Goal: Contribute content: Contribute content

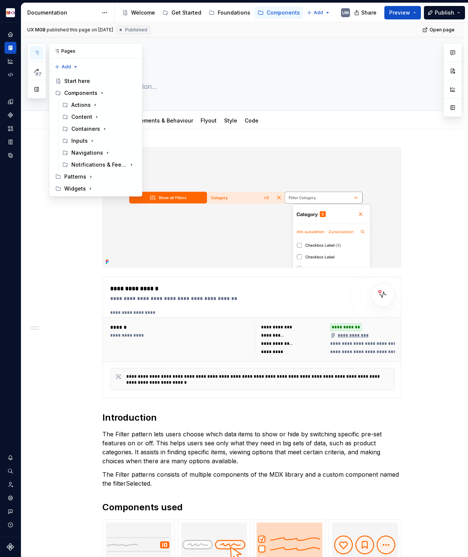
click at [34, 49] on button "button" at bounding box center [36, 52] width 13 height 13
click at [37, 88] on button "button" at bounding box center [36, 89] width 13 height 13
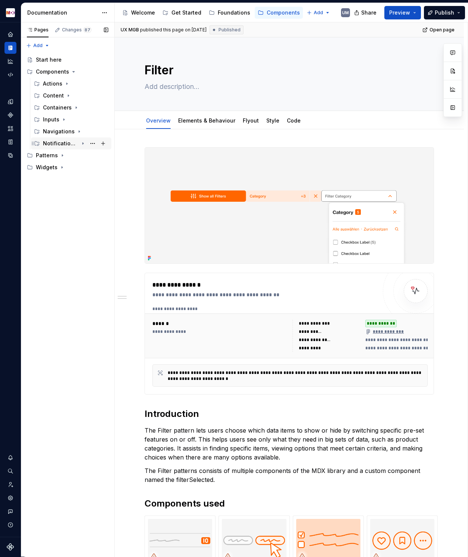
click at [83, 143] on icon "Page tree" at bounding box center [83, 144] width 1 height 2
click at [100, 142] on button "Page tree" at bounding box center [103, 143] width 10 height 10
type textarea "*"
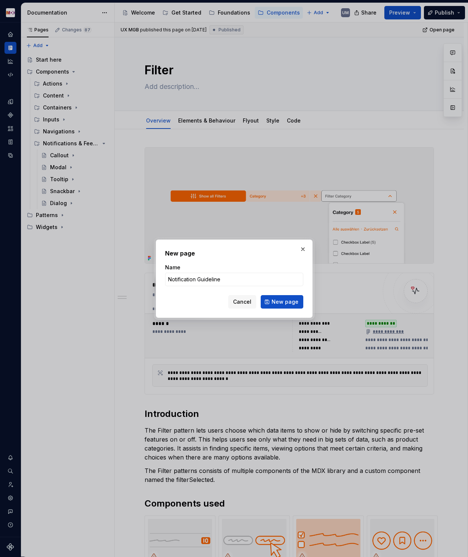
type input "Notification Guidelines"
click button "New page" at bounding box center [282, 301] width 43 height 13
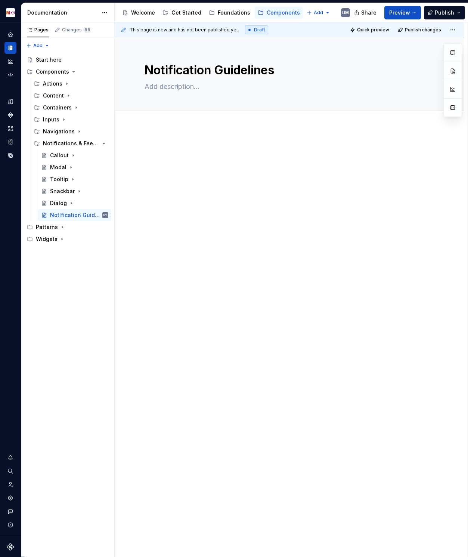
click at [205, 146] on p at bounding box center [288, 149] width 289 height 9
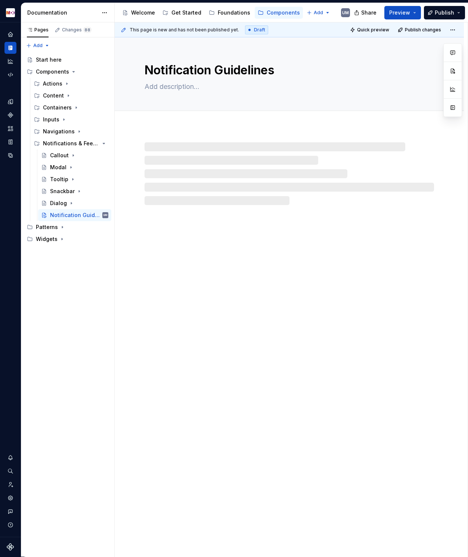
click at [205, 146] on div at bounding box center [288, 173] width 289 height 63
click at [180, 146] on div at bounding box center [288, 173] width 289 height 63
type textarea "*"
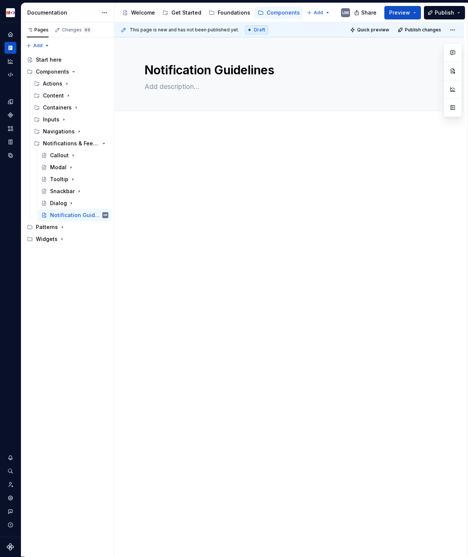
click at [175, 160] on div at bounding box center [288, 159] width 289 height 28
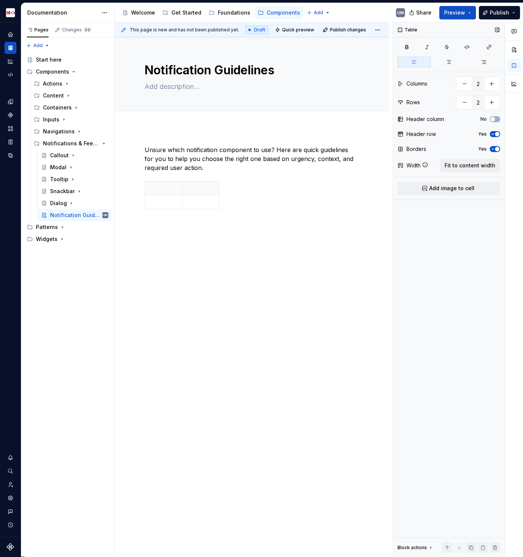
click at [495, 134] on span "button" at bounding box center [497, 134] width 4 height 4
click at [469, 165] on span "Fit to content width" at bounding box center [469, 165] width 51 height 7
type textarea "*"
click at [326, 188] on p at bounding box center [369, 187] width 140 height 7
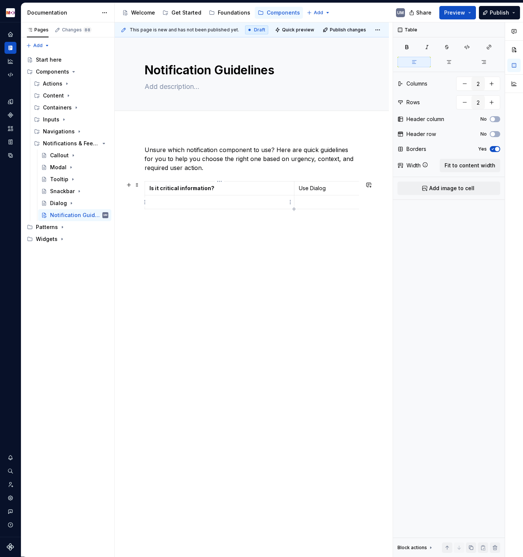
click at [207, 201] on p at bounding box center [219, 201] width 140 height 7
click at [315, 202] on p at bounding box center [369, 201] width 140 height 7
click at [293, 208] on icon "button" at bounding box center [294, 209] width 6 height 6
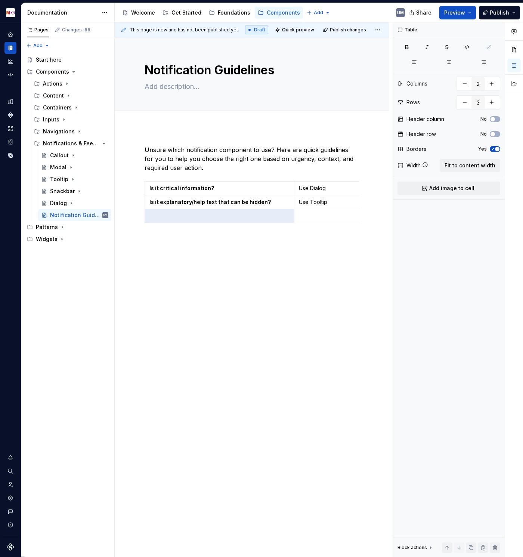
click at [264, 217] on p at bounding box center [219, 215] width 140 height 7
click at [316, 219] on p at bounding box center [369, 215] width 140 height 7
click at [293, 222] on icon "button" at bounding box center [294, 223] width 6 height 6
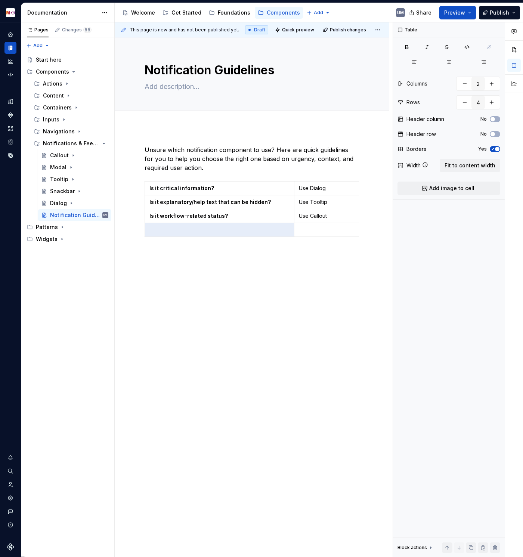
click at [208, 223] on td at bounding box center [219, 230] width 149 height 14
click at [308, 228] on p at bounding box center [369, 229] width 140 height 7
click at [150, 228] on strong "s it action feedback?" at bounding box center [177, 229] width 56 height 6
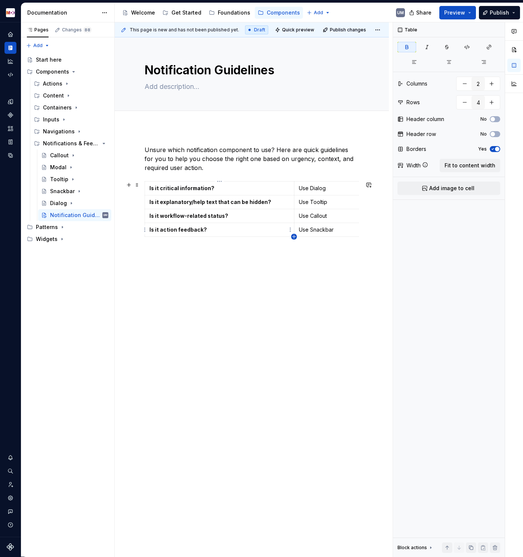
click at [292, 234] on icon "button" at bounding box center [294, 237] width 6 height 6
type input "5"
click at [203, 242] on p at bounding box center [219, 243] width 140 height 7
click at [316, 243] on p at bounding box center [369, 243] width 140 height 7
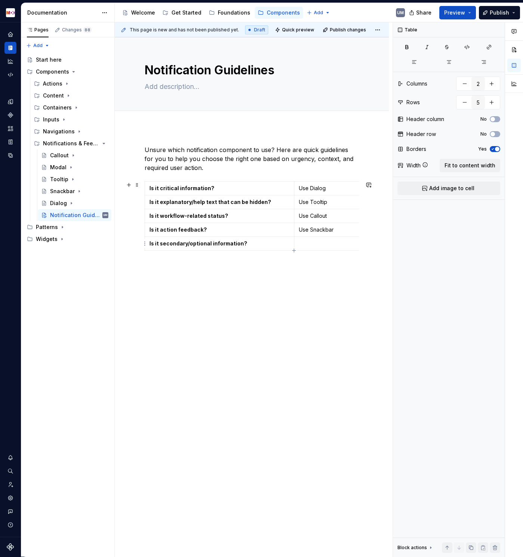
click at [316, 243] on p at bounding box center [369, 243] width 140 height 7
click at [234, 290] on div "Unsure which notification component to use? Here are quick guidelines for you t…" at bounding box center [252, 278] width 274 height 302
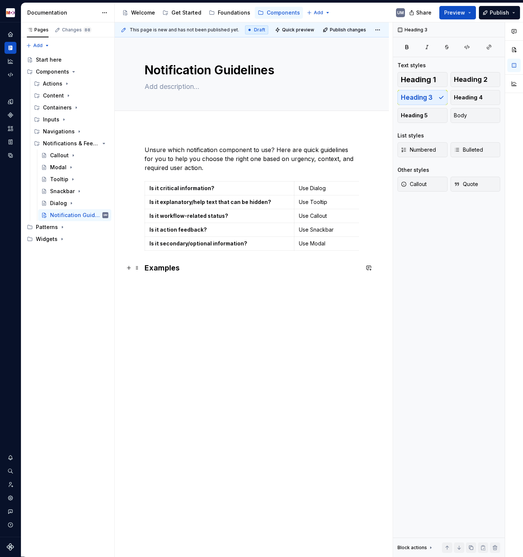
click at [165, 267] on h3 "Examples" at bounding box center [251, 267] width 214 height 10
click at [481, 76] on span "Heading 2" at bounding box center [471, 79] width 34 height 7
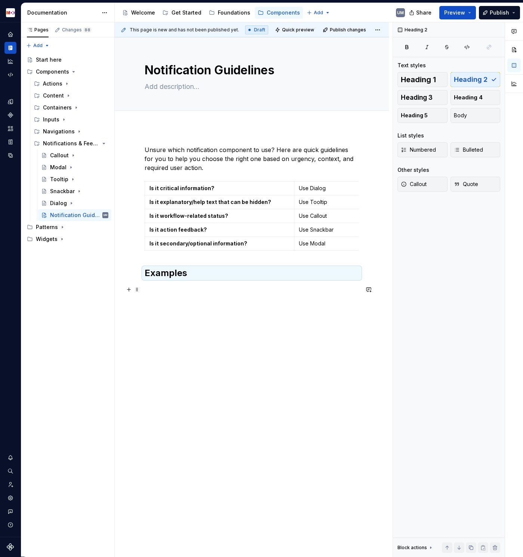
click at [170, 292] on p at bounding box center [251, 289] width 214 height 9
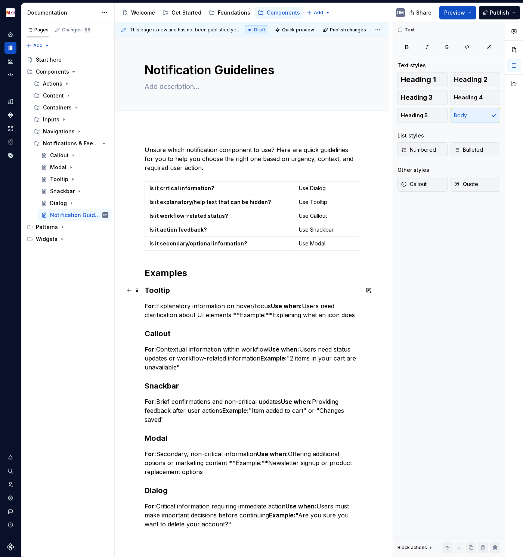
click at [158, 290] on h3 "Tooltip" at bounding box center [251, 290] width 214 height 10
click at [478, 94] on span "Heading 4" at bounding box center [468, 97] width 29 height 7
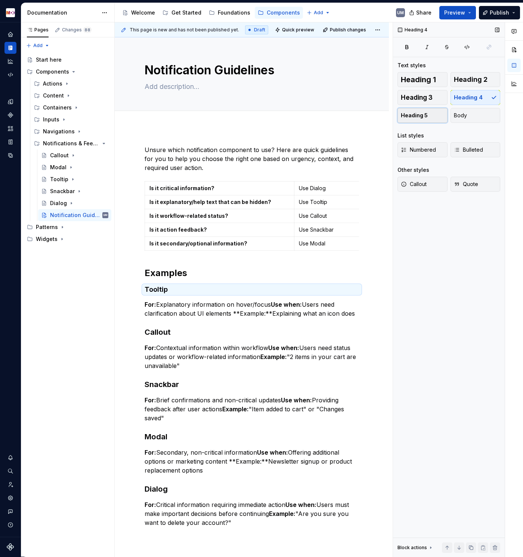
click at [426, 113] on span "Heading 5" at bounding box center [414, 115] width 27 height 7
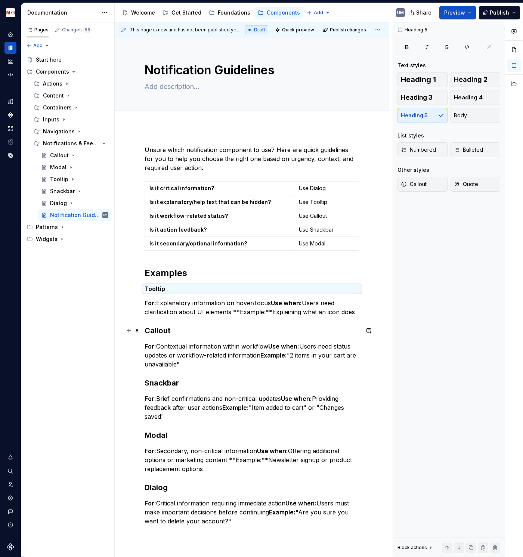
click at [155, 330] on h3 "Callout" at bounding box center [251, 330] width 214 height 10
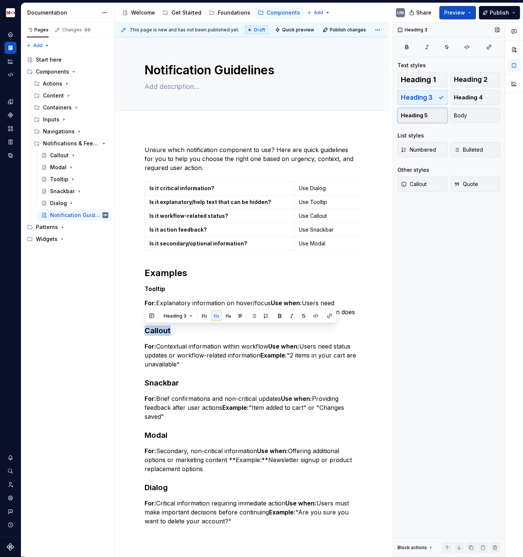
click at [424, 116] on span "Heading 5" at bounding box center [414, 115] width 27 height 7
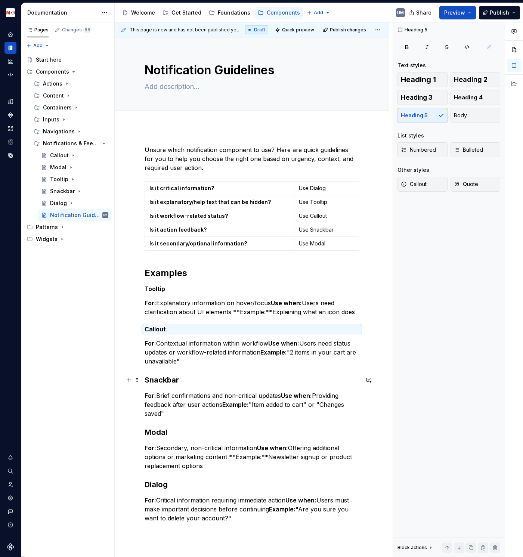
click at [165, 355] on h3 "Snackbar" at bounding box center [251, 379] width 214 height 10
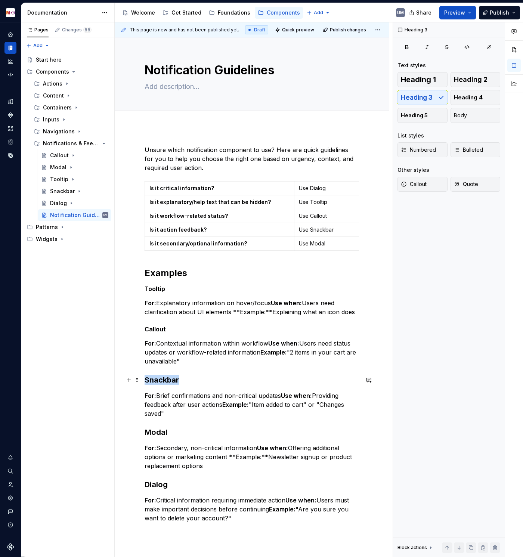
click at [165, 355] on h3 "Snackbar" at bounding box center [251, 379] width 214 height 10
click at [423, 115] on span "Heading 5" at bounding box center [414, 115] width 27 height 7
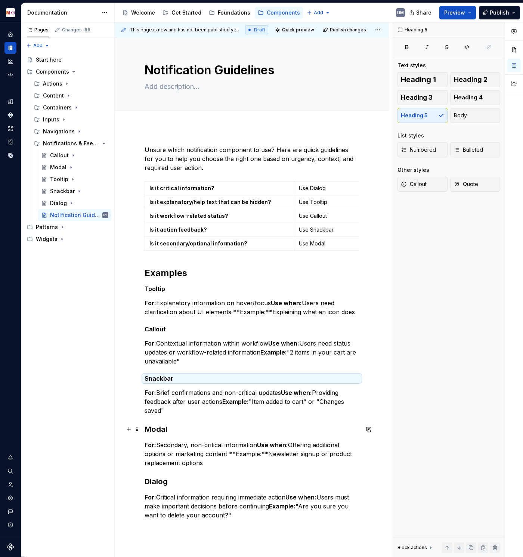
click at [158, 355] on h3 "Modal" at bounding box center [251, 429] width 214 height 10
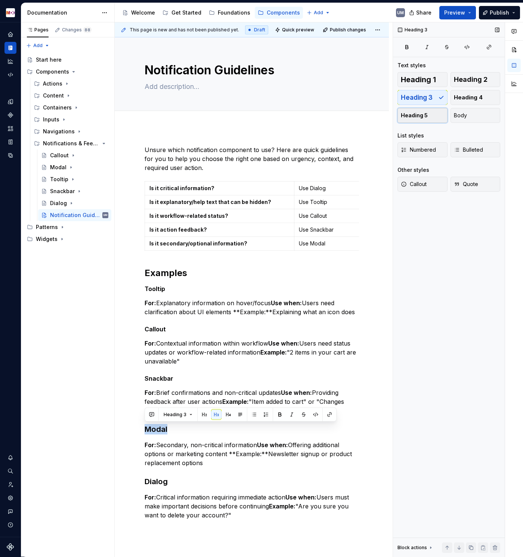
click at [429, 116] on button "Heading 5" at bounding box center [422, 115] width 50 height 15
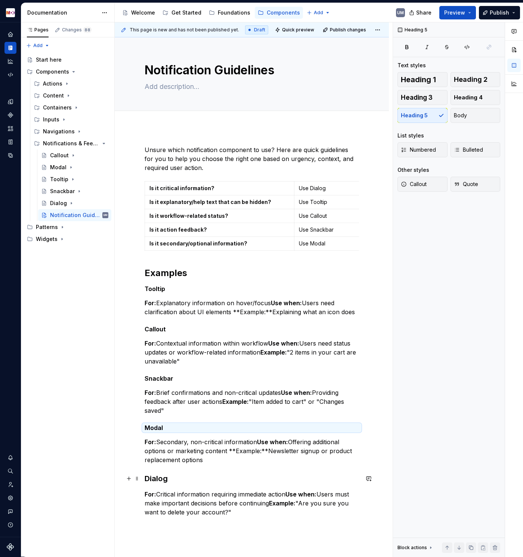
click at [156, 355] on h3 "Dialog" at bounding box center [251, 478] width 214 height 10
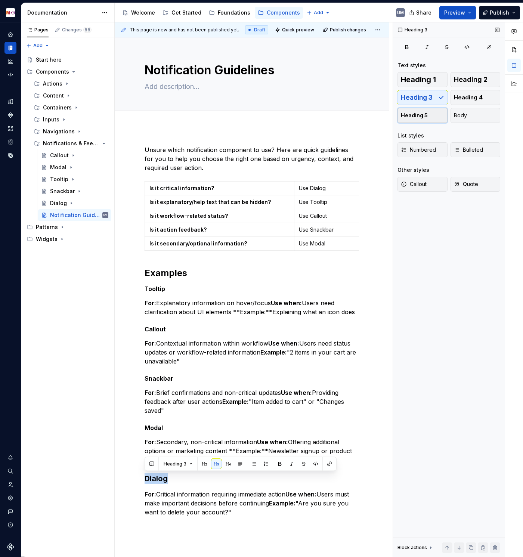
click at [424, 112] on span "Heading 5" at bounding box center [414, 115] width 27 height 7
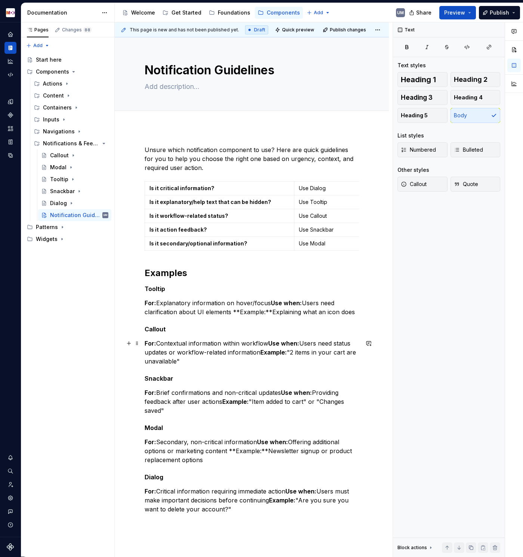
click at [163, 339] on p "For: Contextual information within workflow Use when: Users need status updates…" at bounding box center [251, 352] width 214 height 27
click at [269, 300] on p "For: Explanatory information on hover/focus Use when: Users need clarification …" at bounding box center [251, 307] width 214 height 18
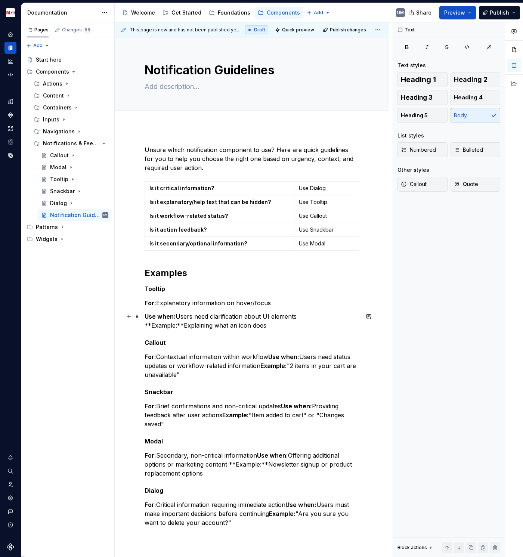
click at [182, 326] on p "Use when: Users need clarification about UI elements **Example:**Explaining wha…" at bounding box center [251, 321] width 214 height 18
click at [181, 326] on p "Use when: Users need clarification about UI elements **Example:**Explaining wha…" at bounding box center [251, 321] width 214 height 18
click at [146, 315] on strong "Use when:" at bounding box center [159, 315] width 31 height 7
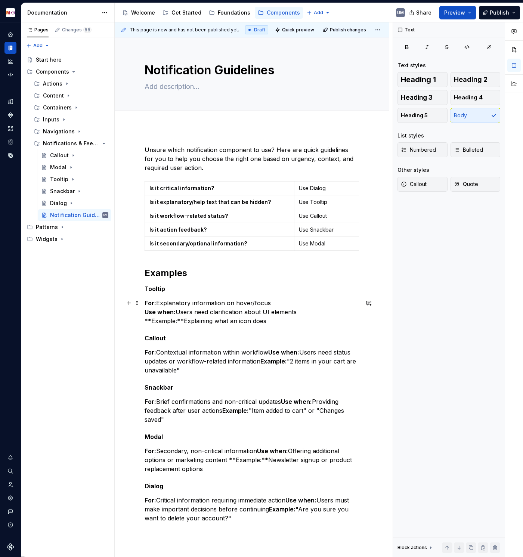
click at [182, 323] on p "For: Explanatory information on hover/focus Use when: Users need clarification …" at bounding box center [251, 311] width 214 height 27
click at [304, 311] on p "For: Explanatory information on hover/focus Use when: Users need clarification …" at bounding box center [251, 311] width 214 height 27
drag, startPoint x: 170, startPoint y: 321, endPoint x: 143, endPoint y: 321, distance: 26.9
click at [143, 321] on div "Unsure which notification component to use? Here are quick guidelines for you t…" at bounding box center [252, 412] width 274 height 571
click at [243, 355] on p "For: Contextual information within workflow Use when: Users need status updates…" at bounding box center [251, 361] width 214 height 27
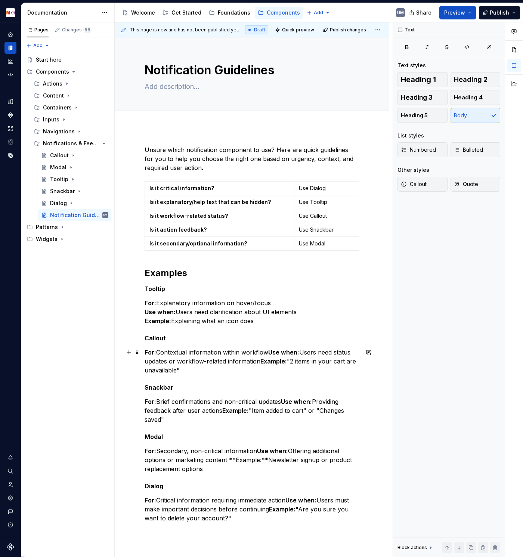
click at [270, 353] on strong "Use when:" at bounding box center [283, 351] width 31 height 7
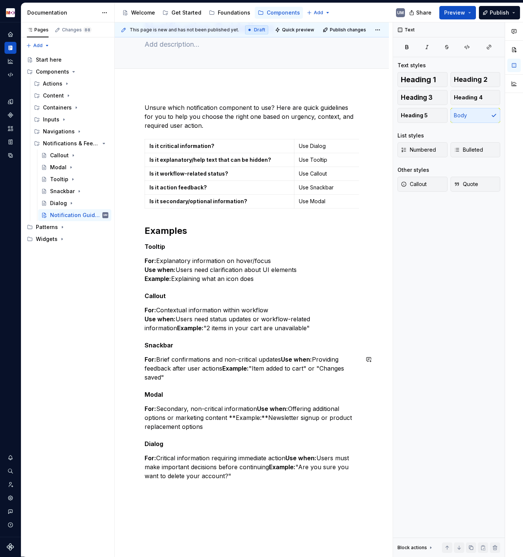
scroll to position [44, 0]
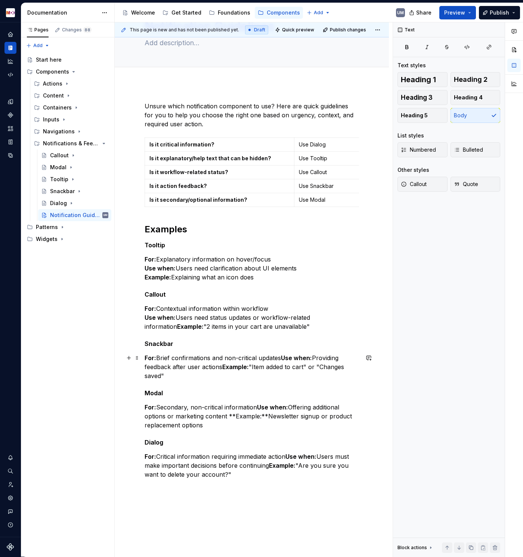
click at [285, 355] on strong "Use when:" at bounding box center [296, 357] width 31 height 7
click at [283, 355] on p "For: Brief confirmations and non-critical updates Use when: Providing feedback …" at bounding box center [251, 366] width 214 height 27
click at [260, 355] on strong "Use when:" at bounding box center [272, 406] width 31 height 7
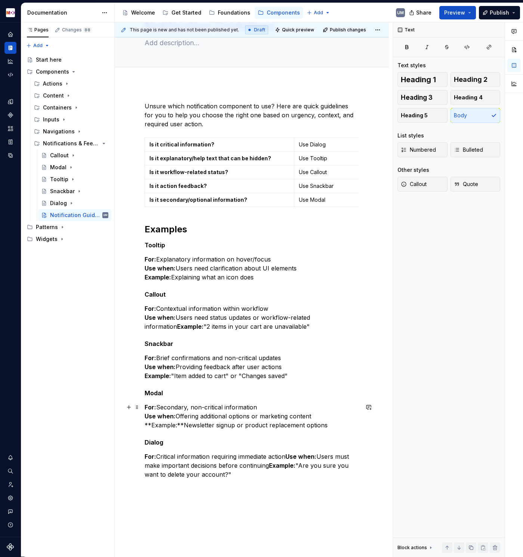
click at [147, 355] on p "For: Secondary, non-critical information Use when: Offering additional options …" at bounding box center [251, 415] width 214 height 27
click at [314, 355] on p "For: Secondary, non-critical information Use when: Offering additional options …" at bounding box center [251, 415] width 214 height 27
drag, startPoint x: 172, startPoint y: 424, endPoint x: 146, endPoint y: 424, distance: 26.5
click at [146, 355] on p "For: Secondary, non-critical information Use when: Offering additional options …" at bounding box center [251, 415] width 214 height 27
click at [172, 355] on p "For: Critical information requiring immediate action Use when: Users must make …" at bounding box center [251, 465] width 214 height 27
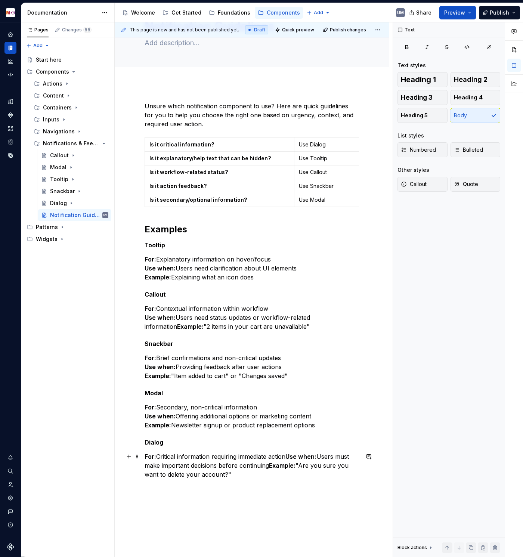
click at [289, 355] on strong "Use when:" at bounding box center [300, 455] width 31 height 7
click at [143, 355] on div "Unsure which notification component to use? Here are quick guidelines for you t…" at bounding box center [252, 369] width 274 height 571
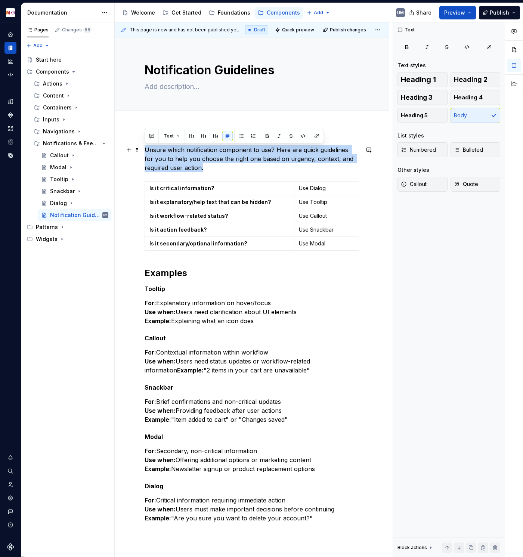
drag, startPoint x: 216, startPoint y: 167, endPoint x: 143, endPoint y: 147, distance: 75.8
click at [143, 147] on div "Unsure which notification component to use? Here are quick guidelines for you t…" at bounding box center [252, 412] width 274 height 571
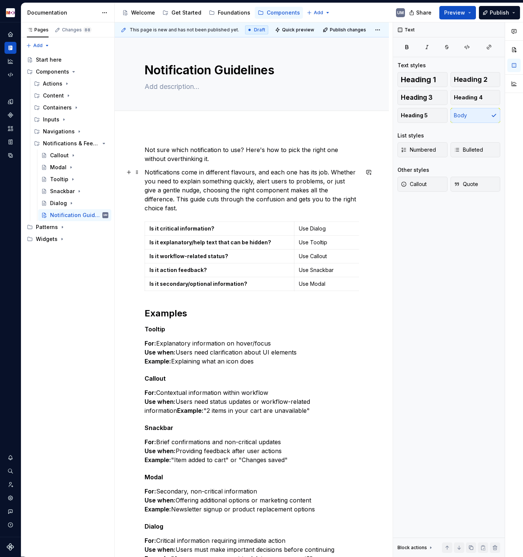
click at [244, 171] on p "Notifications come in different flavours, and each one has its job. Whether you…" at bounding box center [251, 190] width 214 height 45
click at [345, 199] on p "Notifications come in different types, and each one has its job. Whether you ne…" at bounding box center [251, 190] width 214 height 45
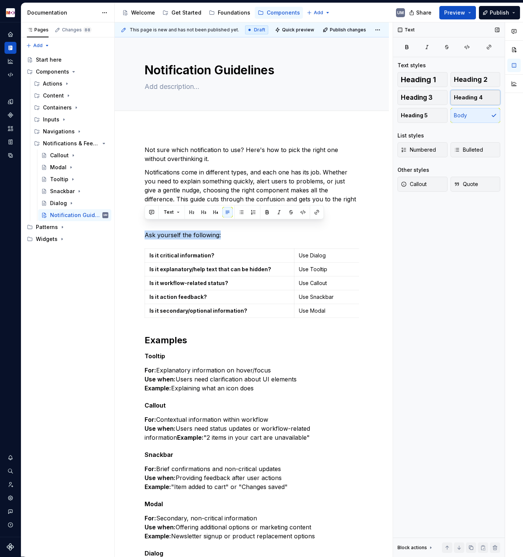
click at [467, 97] on span "Heading 4" at bounding box center [468, 97] width 29 height 7
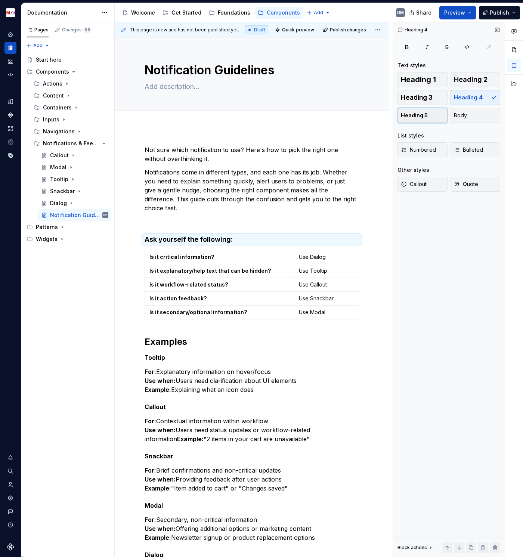
click at [429, 110] on button "Heading 5" at bounding box center [422, 115] width 50 height 15
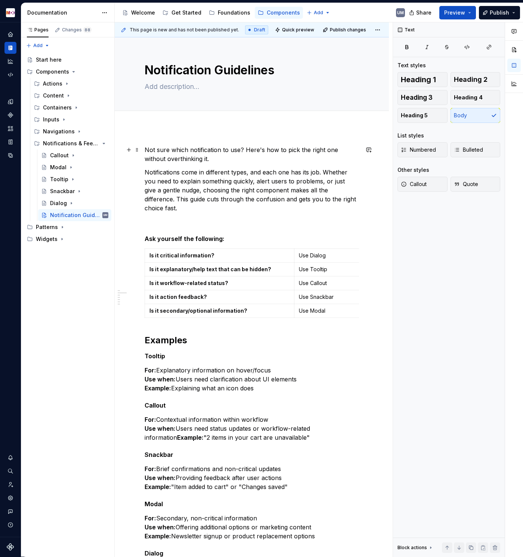
click at [145, 146] on p "Not sure which notification to use? Here's how to pick the right one without ov…" at bounding box center [251, 154] width 214 height 18
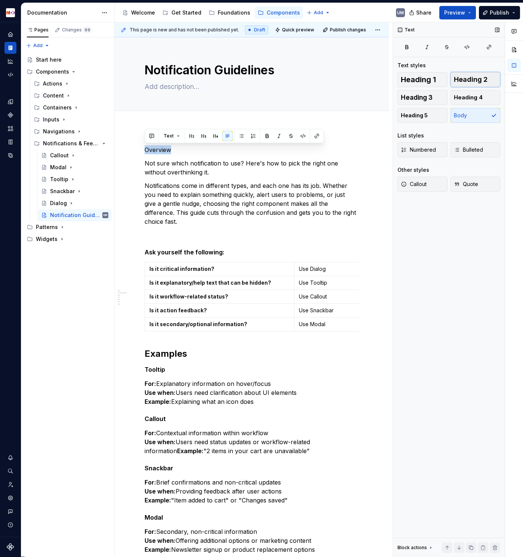
click at [463, 82] on span "Heading 2" at bounding box center [471, 79] width 34 height 7
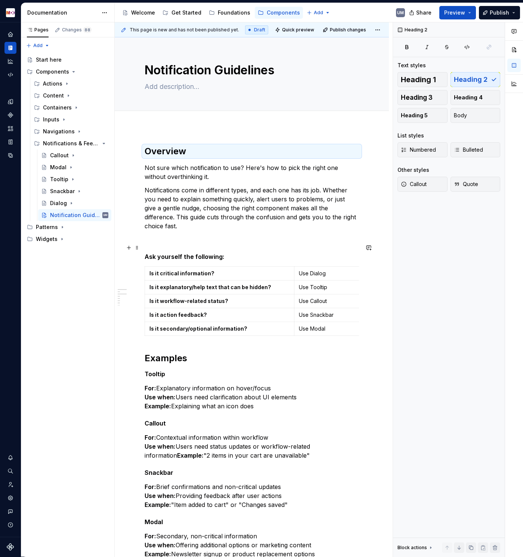
click at [145, 253] on h5 "Ask yourself the following:" at bounding box center [251, 256] width 214 height 7
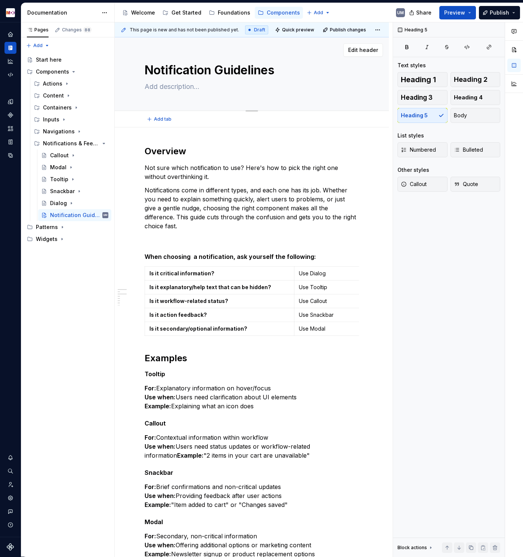
click at [165, 83] on textarea at bounding box center [250, 87] width 214 height 12
paste textarea "Choose the right notification component quickly"
type textarea "*"
type textarea "Choose the right notification component quickly"
click at [149, 86] on textarea "Choose the right notification component quickly" at bounding box center [250, 87] width 214 height 12
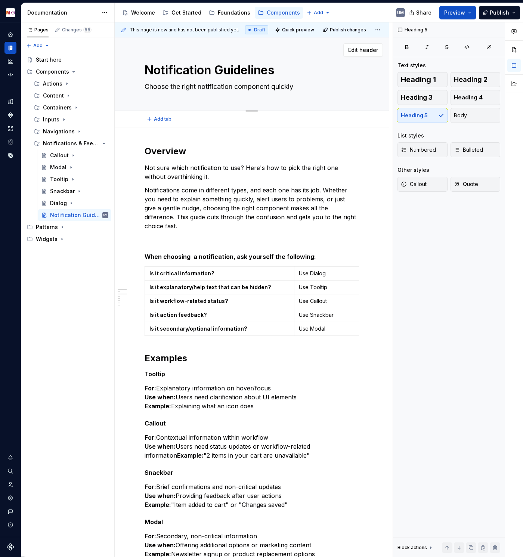
type textarea "*"
type textarea "[PERSON_NAME] the right notification component quickly"
type textarea "*"
type textarea "Lhoose the right notification component quickly"
type textarea "*"
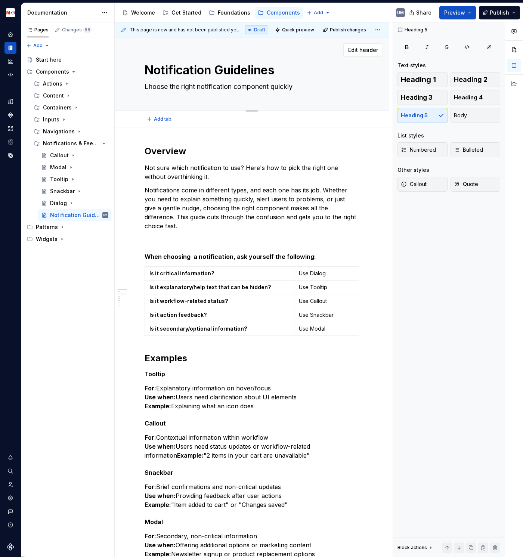
type textarea "Lehoose the right notification component quickly"
type textarea "*"
type textarea "Leahoose the right notification component quickly"
type textarea "*"
type textarea "Learhoose the right notification component quickly"
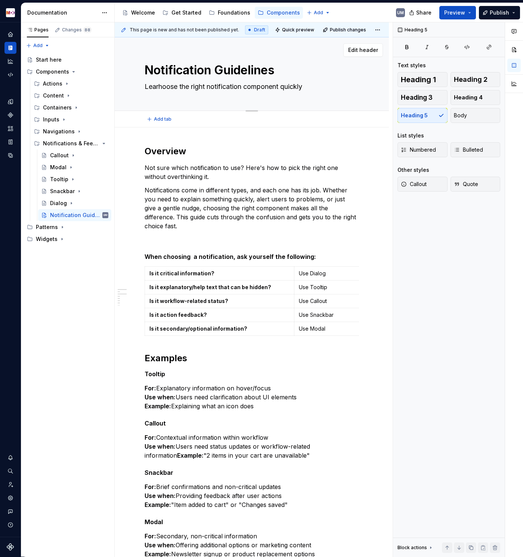
type textarea "*"
type textarea "[PERSON_NAME] [PERSON_NAME] the right notification component quickly"
type textarea "*"
type textarea "Learhoose the right notification component quickly"
type textarea "*"
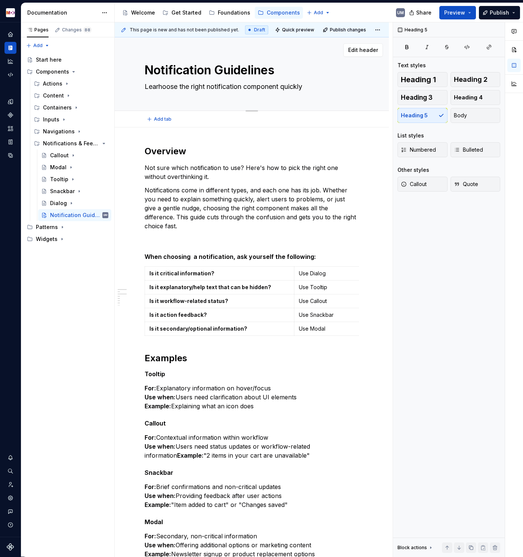
type textarea "Learnhoose the right notification component quickly"
type textarea "*"
type textarea "Learn [PERSON_NAME] the right notification component quickly"
type textarea "*"
type textarea "Learn hhoose the right notification component quickly"
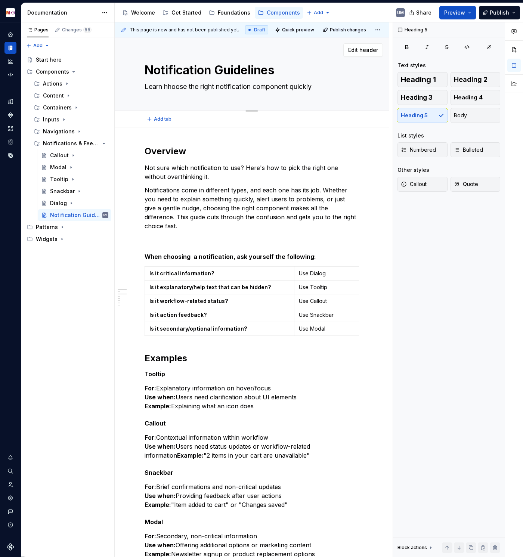
type textarea "*"
type textarea "Learn hohoose the right notification component quickly"
type textarea "*"
type textarea "Learn howhoose the right notification component quickly"
type textarea "*"
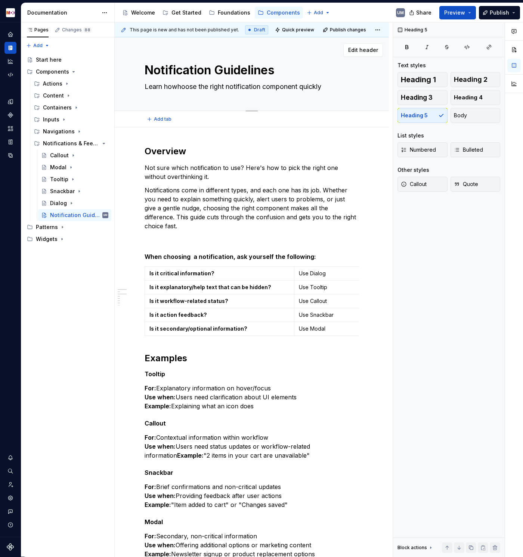
type textarea "Learn how [PERSON_NAME] the right notification component quickly"
type textarea "*"
type textarea "Learn how thoose the right notification component quickly"
type textarea "*"
type textarea "Learn how tohoose the right notification component quickly"
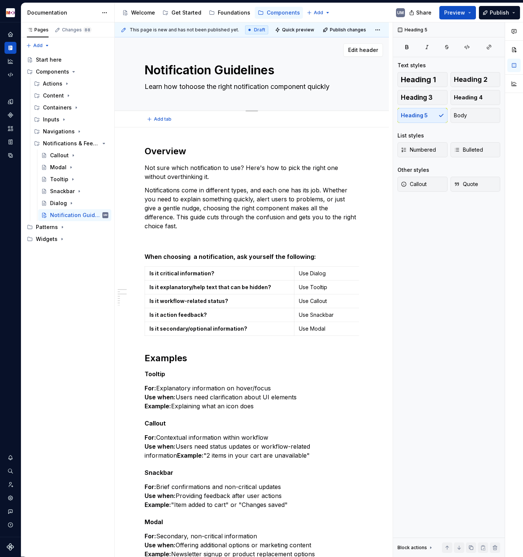
type textarea "*"
type textarea "Learn how to [PERSON_NAME] the right notification component quickly"
type textarea "*"
type textarea "Learn how to choose the right notification component quickly"
type textarea "*"
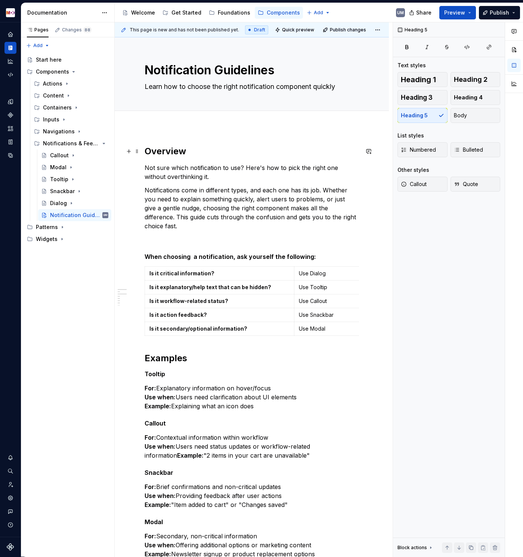
type textarea "Learn how to choose the right notification component quickly"
click at [239, 174] on p "Not sure which notification to use? Here's how to pick the right one without ov…" at bounding box center [251, 172] width 214 height 18
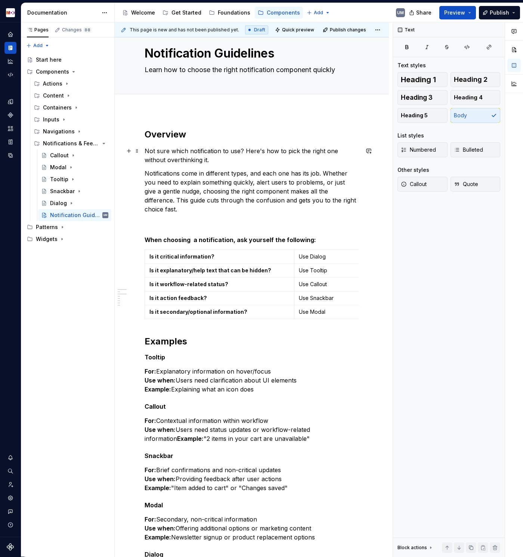
scroll to position [34, 0]
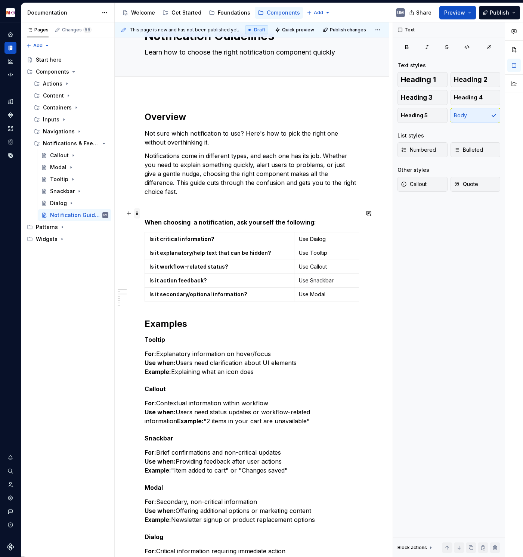
click at [137, 210] on span at bounding box center [137, 213] width 6 height 10
click at [277, 174] on p "Notifications come in different types, and each one has its job. Whether you ne…" at bounding box center [251, 173] width 214 height 45
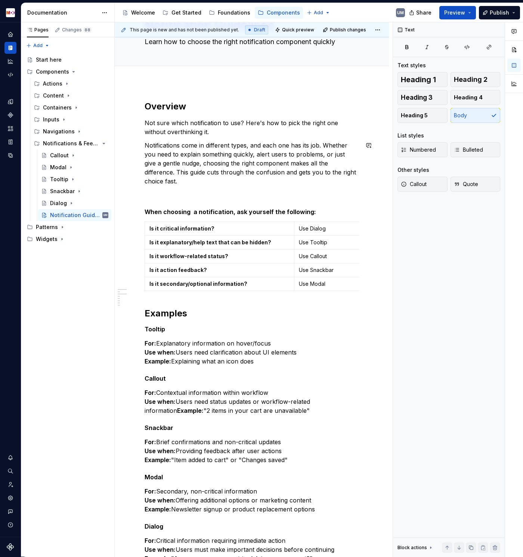
scroll to position [47, 0]
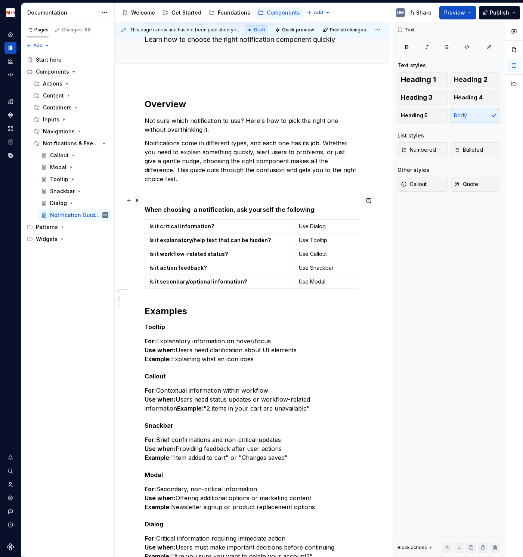
click at [139, 200] on span at bounding box center [137, 200] width 6 height 10
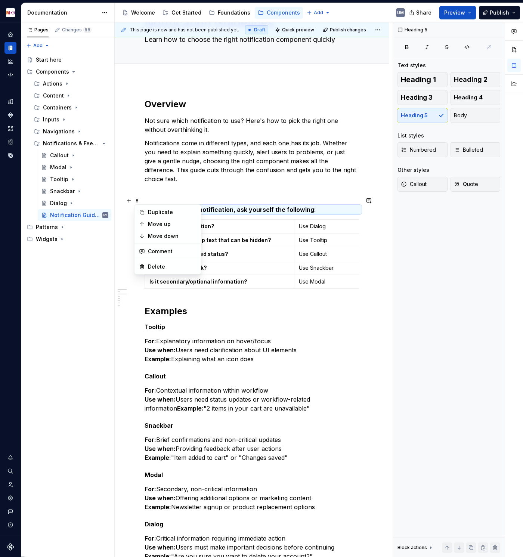
click at [211, 188] on p at bounding box center [251, 192] width 214 height 9
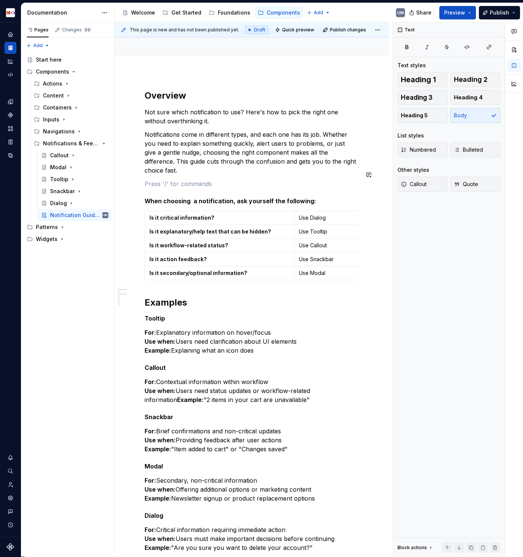
scroll to position [56, 0]
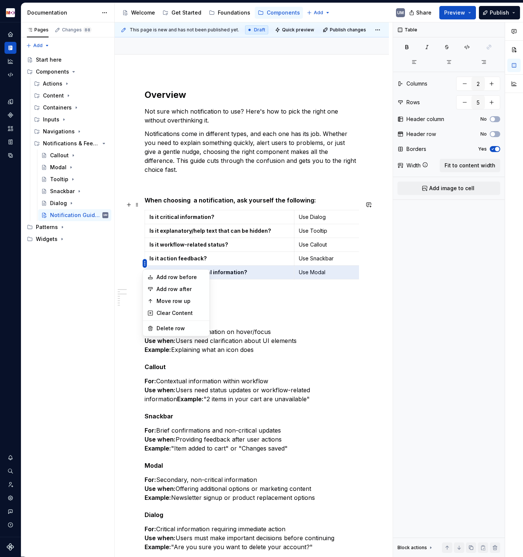
click at [150, 222] on html "MDX UM Dataset Migros Documentation Accessibility guide for tree Page tree. Nav…" at bounding box center [261, 278] width 523 height 557
click at [144, 262] on html "MDX UM Dataset Migros Documentation Accessibility guide for tree Page tree. Nav…" at bounding box center [261, 278] width 523 height 557
click at [144, 249] on html "MDX UM Dataset Migros Documentation Accessibility guide for tree Page tree. Nav…" at bounding box center [261, 278] width 523 height 557
click at [219, 162] on html "MDX UM Dataset Migros Documentation Accessibility guide for tree Page tree. Nav…" at bounding box center [261, 278] width 523 height 557
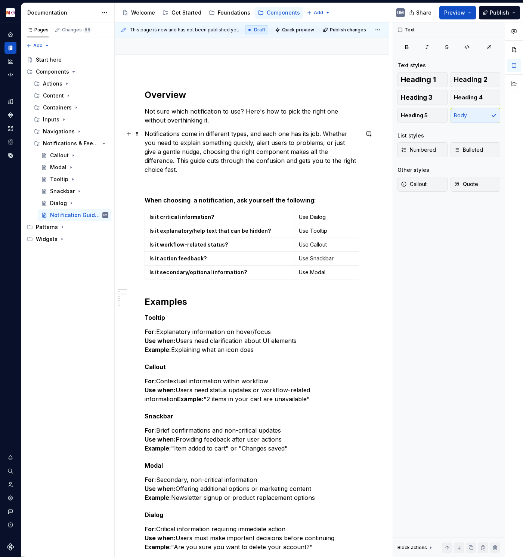
click at [212, 161] on p "Notifications come in different types, and each one has its job. Whether you ne…" at bounding box center [251, 151] width 214 height 45
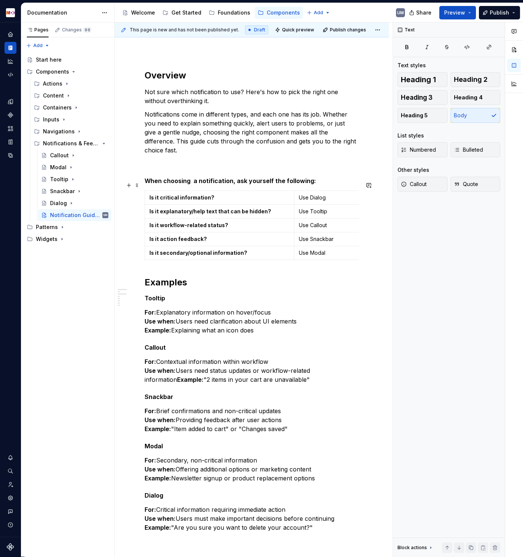
scroll to position [122, 0]
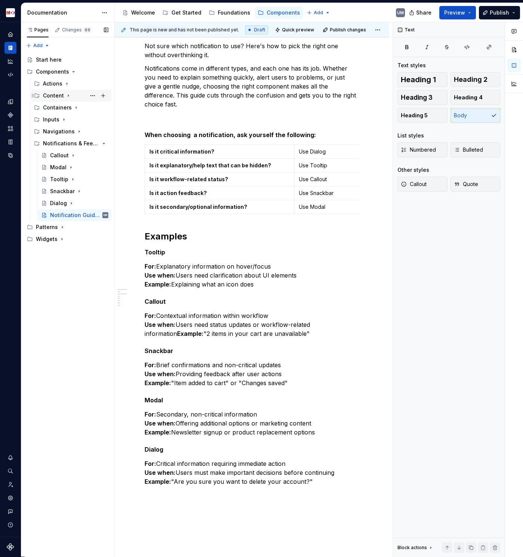
click at [65, 95] on icon "Page tree" at bounding box center [68, 96] width 6 height 6
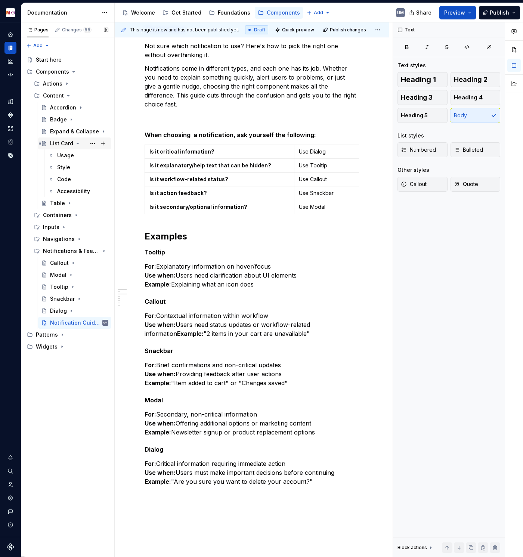
click at [77, 143] on icon "Page tree" at bounding box center [78, 143] width 2 height 1
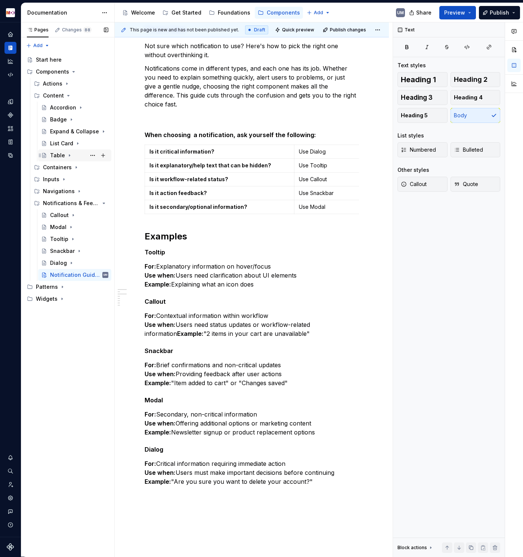
click at [66, 155] on icon "Page tree" at bounding box center [69, 155] width 6 height 6
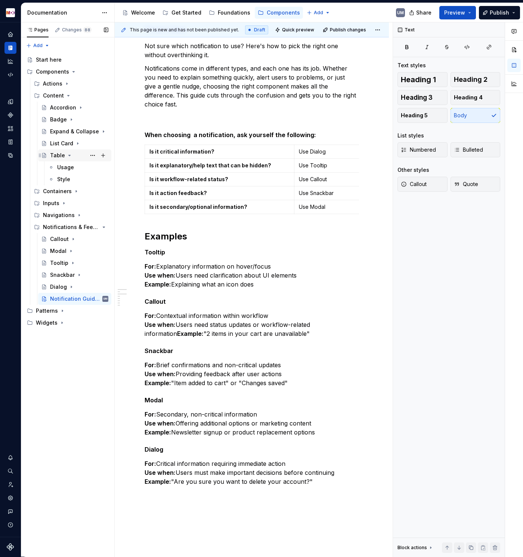
click at [66, 155] on icon "Page tree" at bounding box center [69, 155] width 6 height 6
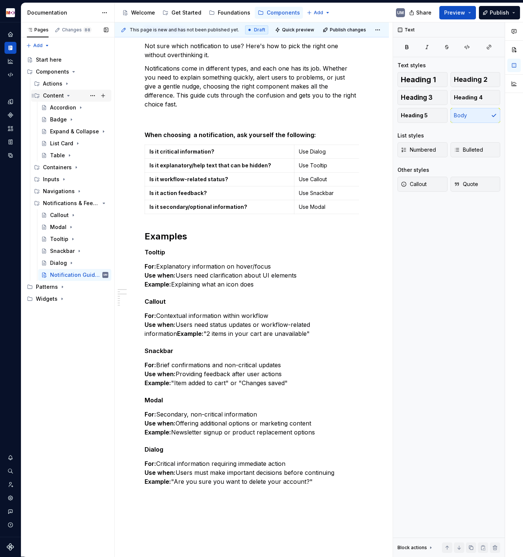
click at [65, 95] on icon "Page tree" at bounding box center [68, 96] width 6 height 6
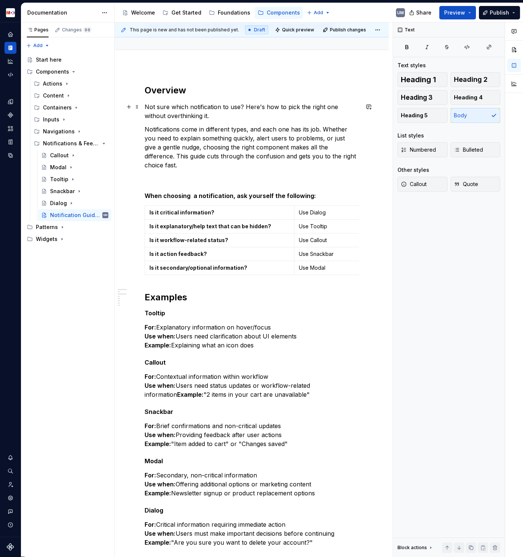
scroll to position [0, 0]
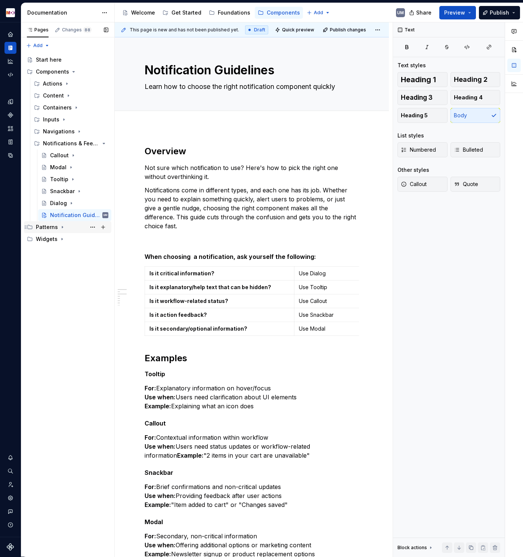
click at [60, 226] on icon "Page tree" at bounding box center [62, 227] width 6 height 6
click at [83, 142] on icon "Page tree" at bounding box center [83, 143] width 6 height 6
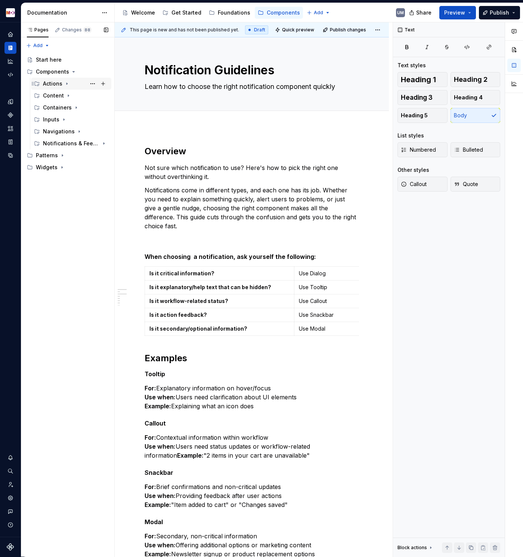
click at [65, 84] on icon "Page tree" at bounding box center [67, 84] width 6 height 6
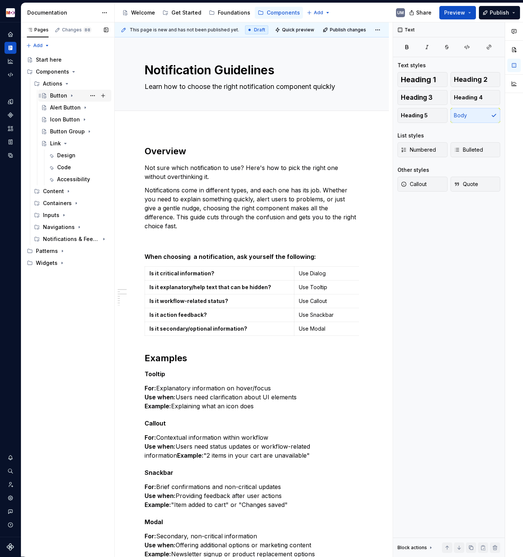
click at [65, 96] on div "Button" at bounding box center [58, 95] width 17 height 7
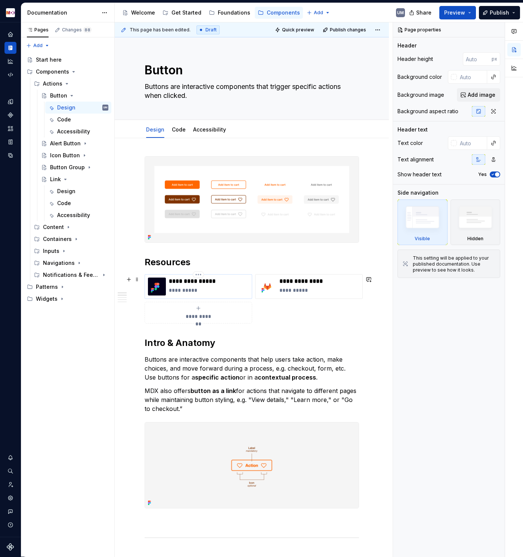
click at [185, 294] on p "**********" at bounding box center [209, 289] width 80 height 7
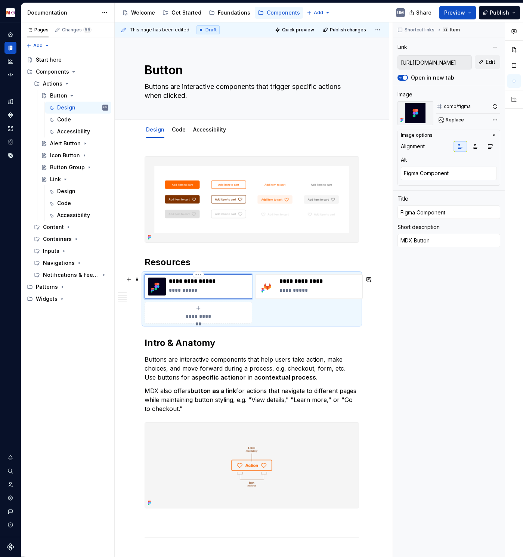
click at [193, 290] on p "**********" at bounding box center [209, 289] width 80 height 7
click at [308, 292] on p "**********" at bounding box center [319, 289] width 80 height 7
type textarea "*"
type input "[URL][DOMAIN_NAME]"
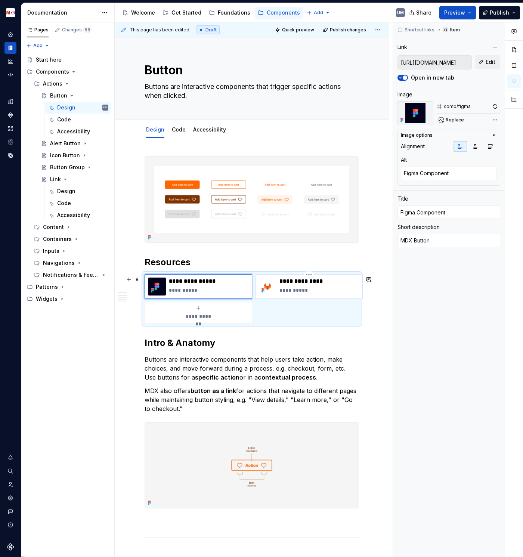
type textarea "Git Repository"
type input "Git Repository"
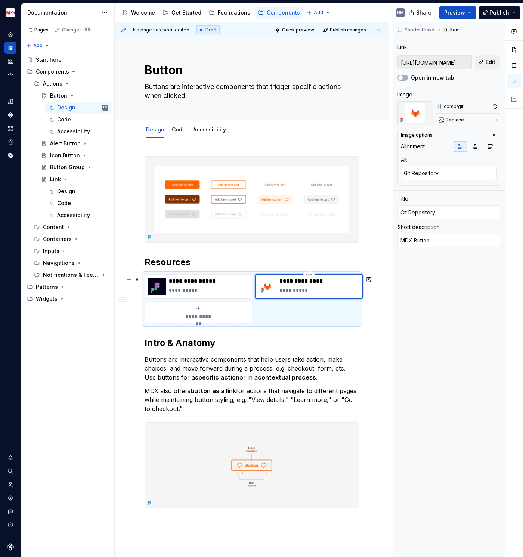
click at [308, 292] on p "**********" at bounding box center [319, 289] width 80 height 7
type textarea "*"
type input "[URL][DOMAIN_NAME]"
type textarea "Figma Component"
type input "Figma Component"
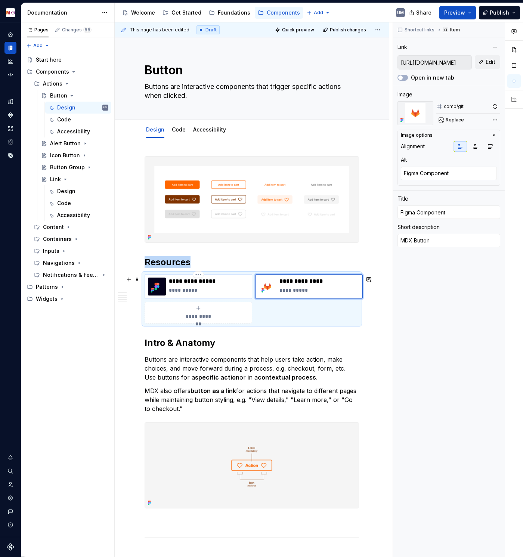
click at [160, 290] on img at bounding box center [157, 286] width 18 height 18
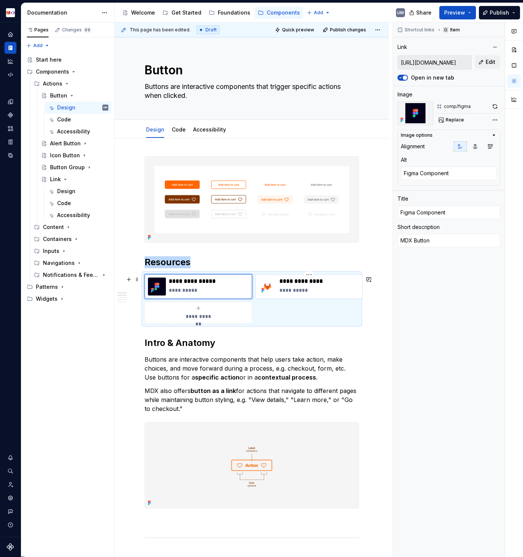
type textarea "*"
type input "[URL][DOMAIN_NAME]"
type textarea "Git Repository"
type input "Git Repository"
click at [270, 291] on img at bounding box center [267, 286] width 18 height 18
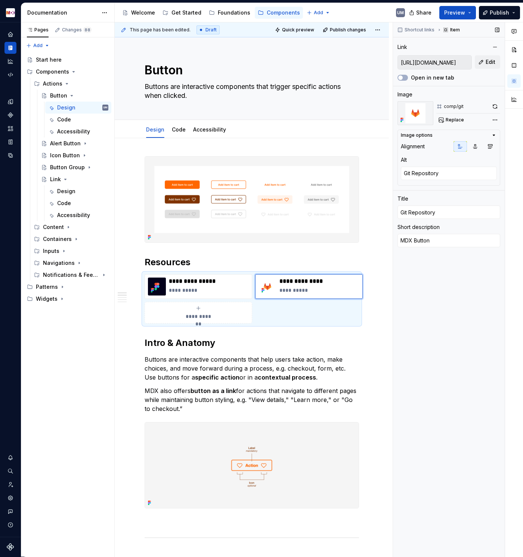
click at [409, 75] on div "Open in new tab" at bounding box center [431, 77] width 46 height 7
click at [404, 78] on button "Open in new tab" at bounding box center [402, 78] width 10 height 6
click at [178, 133] on div "Code" at bounding box center [179, 129] width 14 height 9
click at [179, 131] on link "Code" at bounding box center [179, 129] width 14 height 6
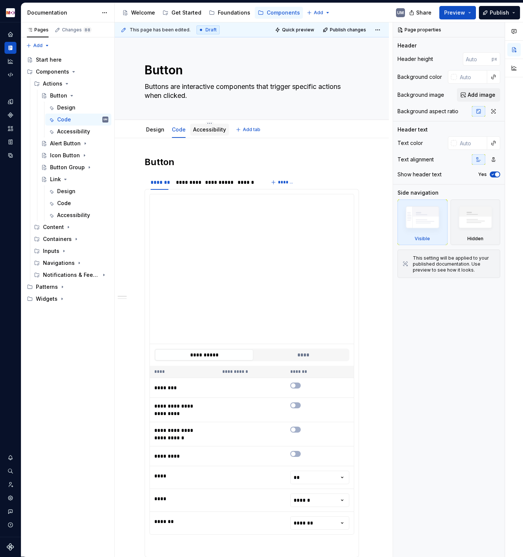
click at [199, 133] on div "Accessibility" at bounding box center [209, 129] width 33 height 9
click at [201, 132] on link "Accessibility" at bounding box center [209, 129] width 33 height 6
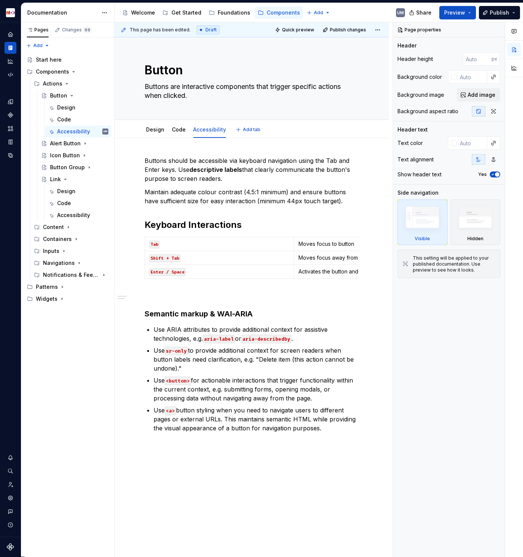
type textarea "*"
click at [137, 314] on span at bounding box center [137, 313] width 6 height 10
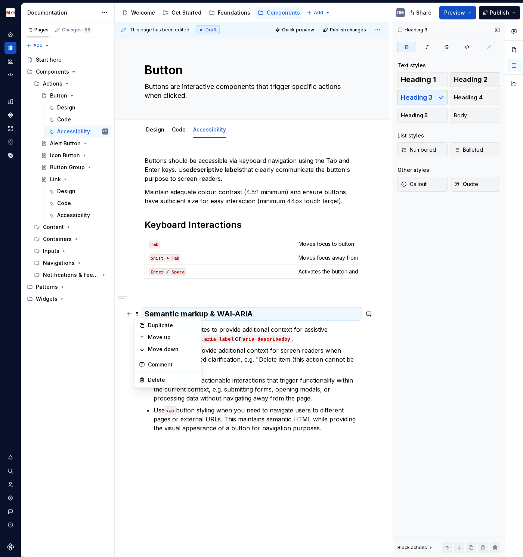
click at [477, 80] on span "Heading 2" at bounding box center [471, 79] width 34 height 7
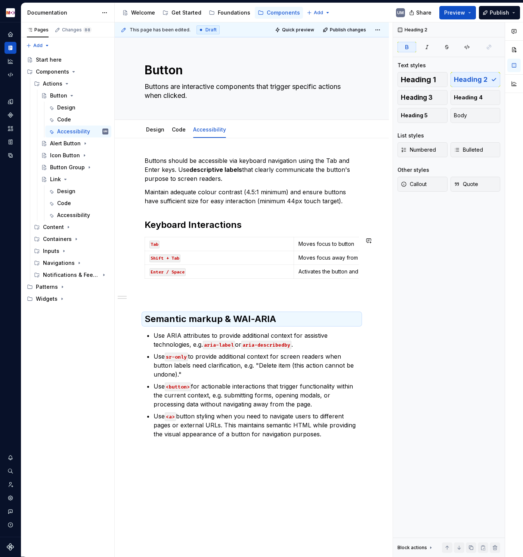
click at [154, 292] on p at bounding box center [251, 294] width 214 height 9
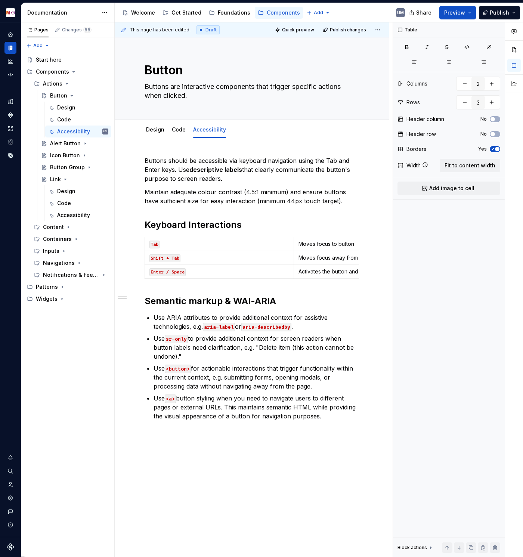
scroll to position [0, 43]
click at [82, 141] on icon "Page tree" at bounding box center [83, 143] width 6 height 6
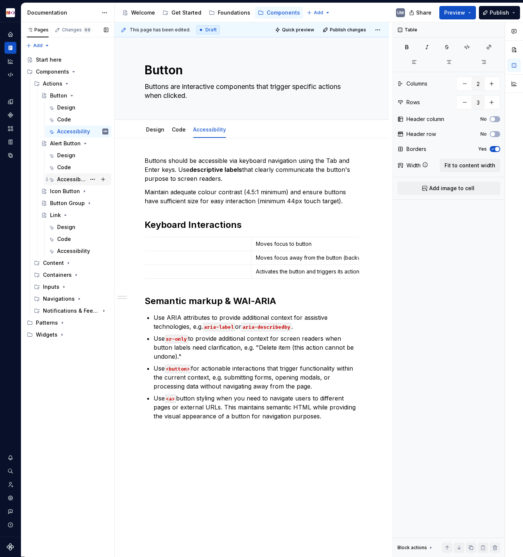
click at [73, 177] on div "Accessibility" at bounding box center [71, 178] width 29 height 7
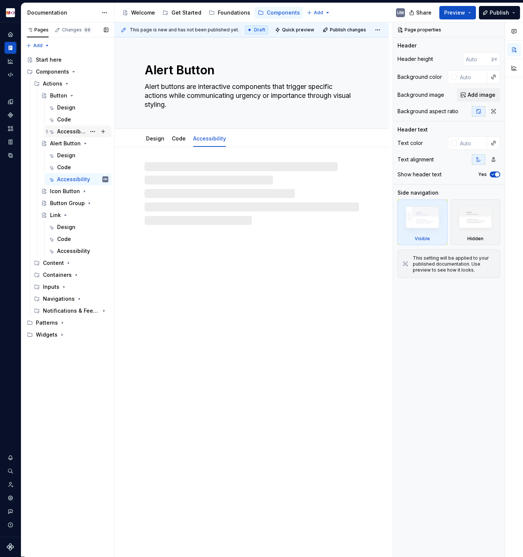
click at [76, 130] on div "Accessibility" at bounding box center [71, 131] width 29 height 7
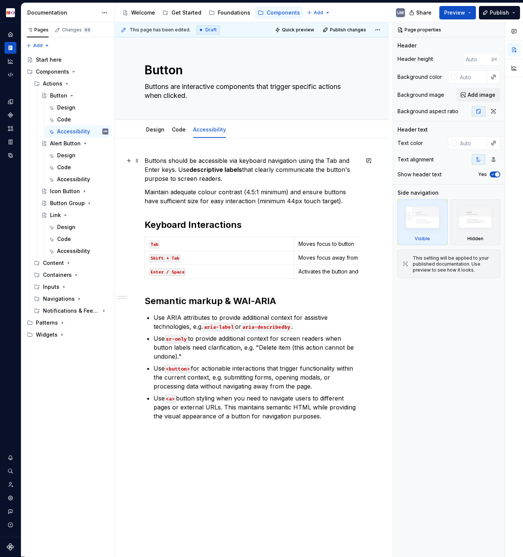
type textarea "*"
click at [145, 159] on p "Buttons should be accessible via keyboard navigation using the Tab and Enter ke…" at bounding box center [251, 169] width 214 height 27
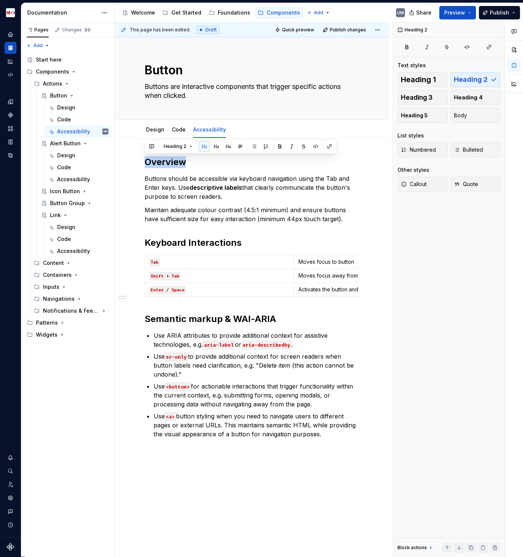
copy h2 "Overview"
click at [72, 179] on div "Accessibility" at bounding box center [71, 178] width 29 height 7
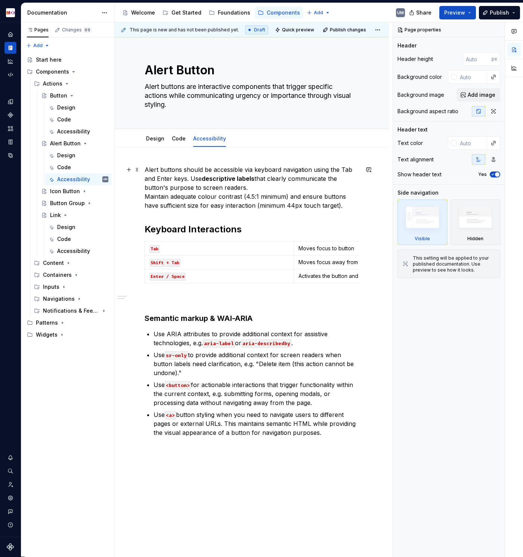
click at [146, 168] on p "Alert buttons should be accessible via keyboard navigation using the Tab and En…" at bounding box center [251, 187] width 214 height 45
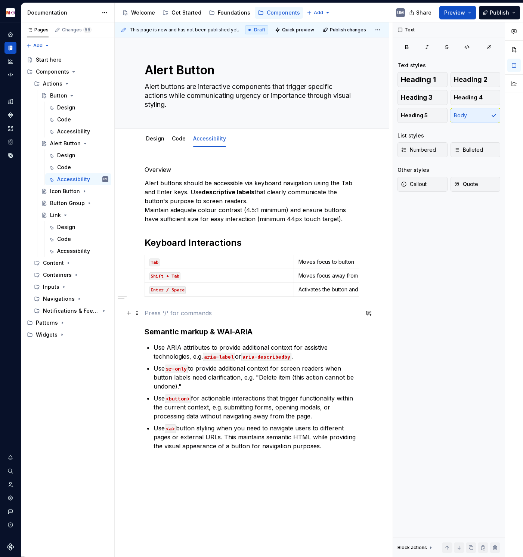
click at [154, 312] on p at bounding box center [251, 312] width 214 height 9
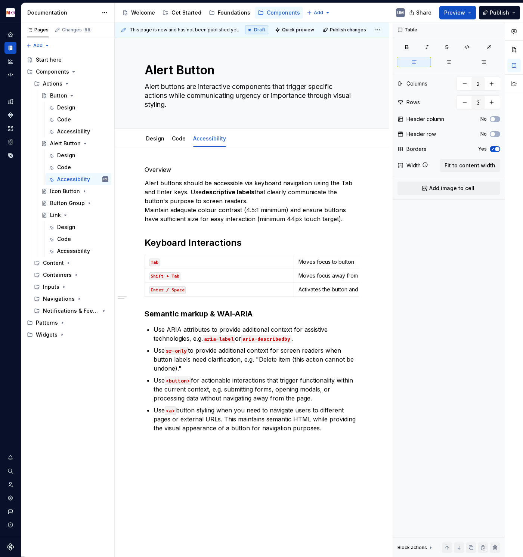
scroll to position [0, 43]
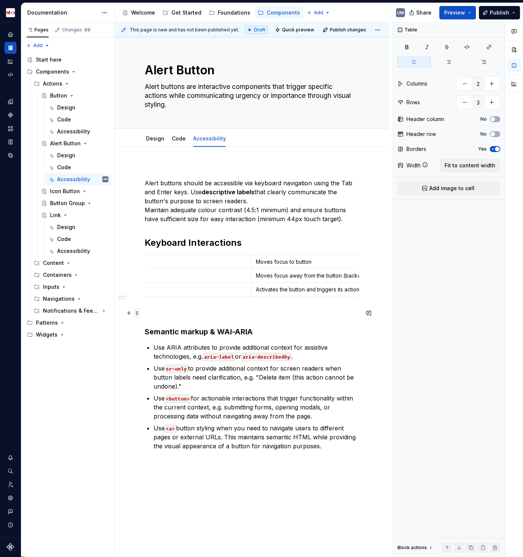
click at [140, 315] on span at bounding box center [137, 313] width 6 height 10
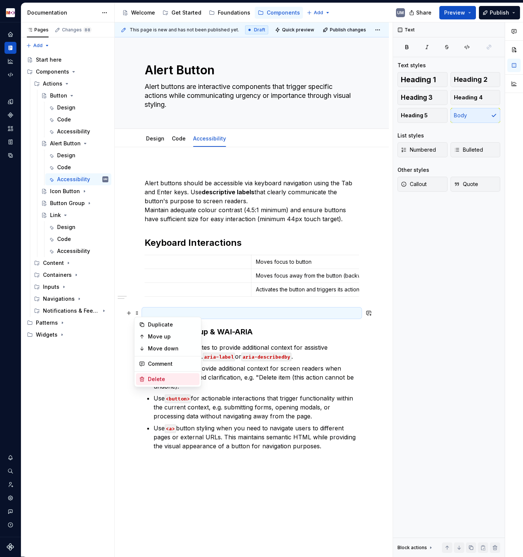
click at [155, 355] on div "Delete" at bounding box center [172, 378] width 49 height 7
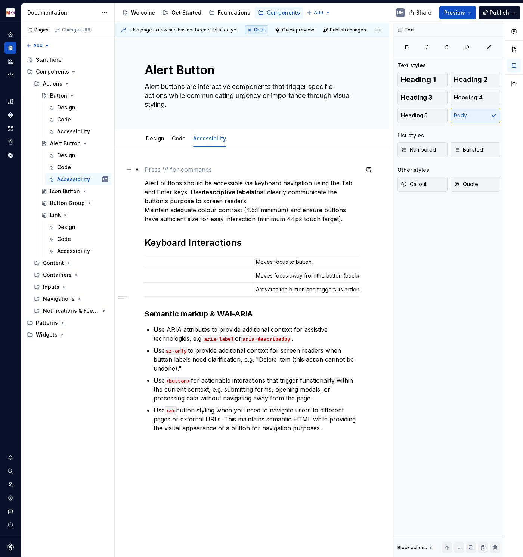
click at [162, 169] on p at bounding box center [251, 169] width 214 height 9
click at [473, 76] on span "Heading 2" at bounding box center [471, 79] width 34 height 7
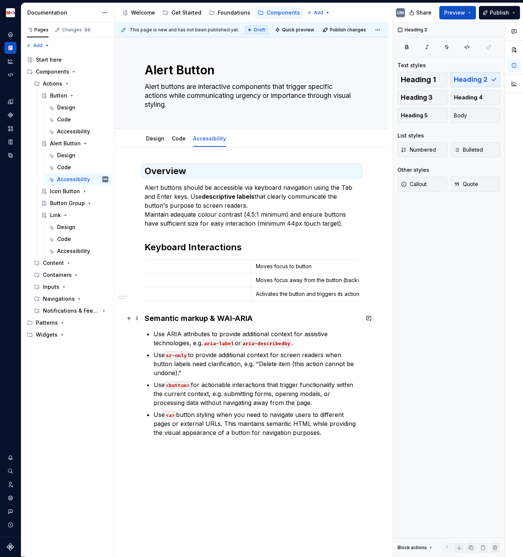
click at [236, 318] on strong "Semantic markup & WAI-ARIA" at bounding box center [198, 318] width 108 height 9
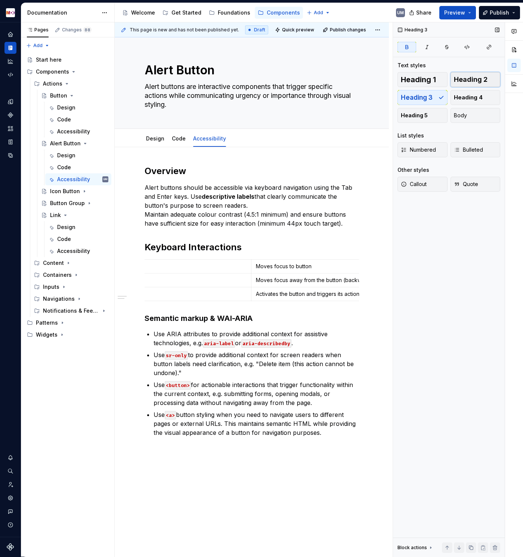
click at [470, 76] on span "Heading 2" at bounding box center [471, 79] width 34 height 7
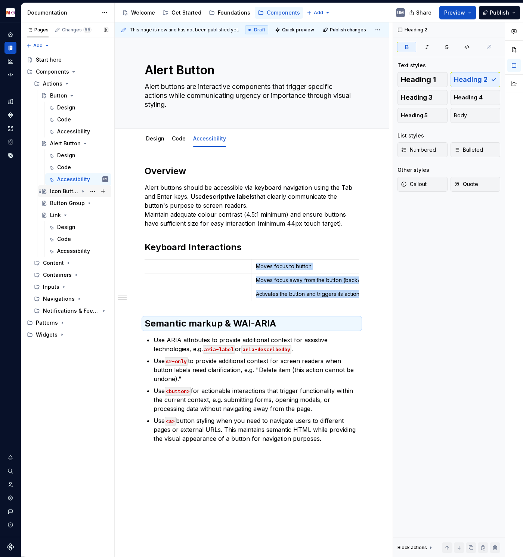
click at [82, 192] on icon "Page tree" at bounding box center [83, 191] width 6 height 6
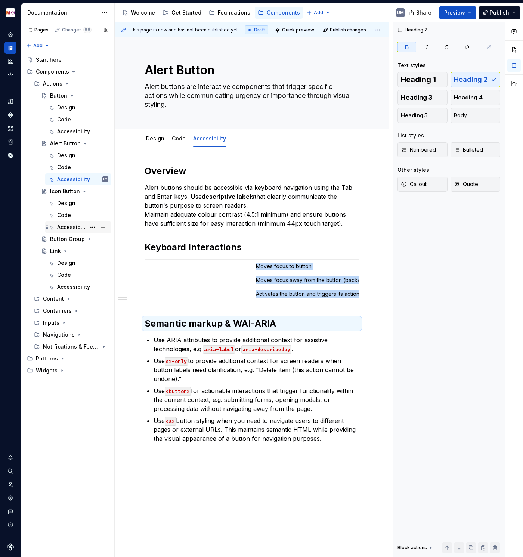
click at [71, 225] on div "Accessibility" at bounding box center [71, 226] width 29 height 7
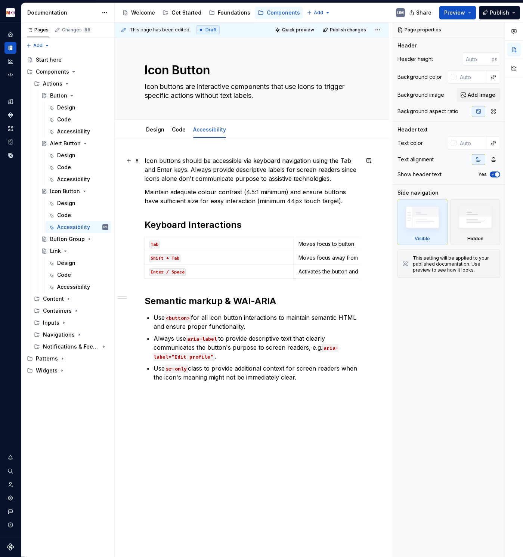
click at [144, 160] on div "Icon buttons should be accessible via keyboard navigation using the Tab and Ent…" at bounding box center [252, 347] width 274 height 419
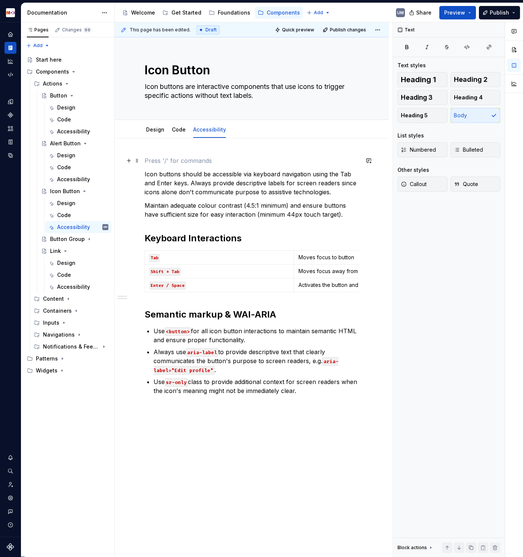
click at [159, 157] on p at bounding box center [251, 160] width 214 height 9
click at [484, 77] on span "Heading 2" at bounding box center [471, 79] width 34 height 7
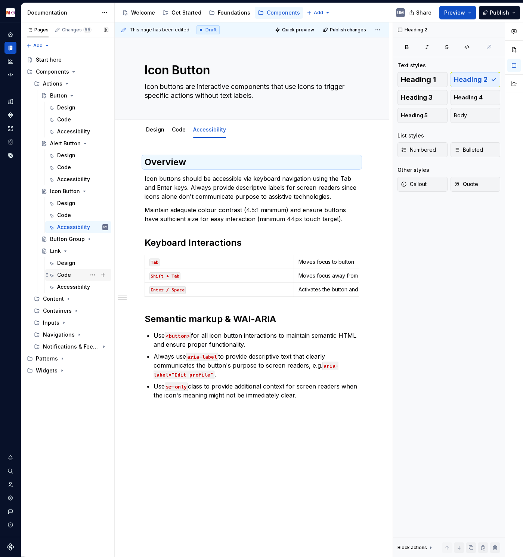
click at [65, 273] on div "Code" at bounding box center [64, 274] width 14 height 7
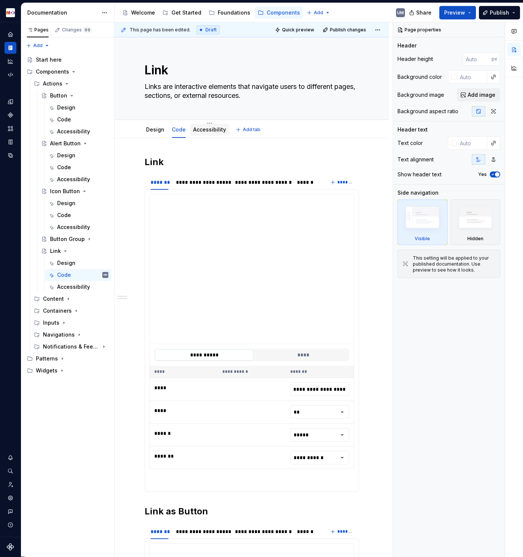
click at [197, 129] on link "Accessibility" at bounding box center [209, 129] width 33 height 6
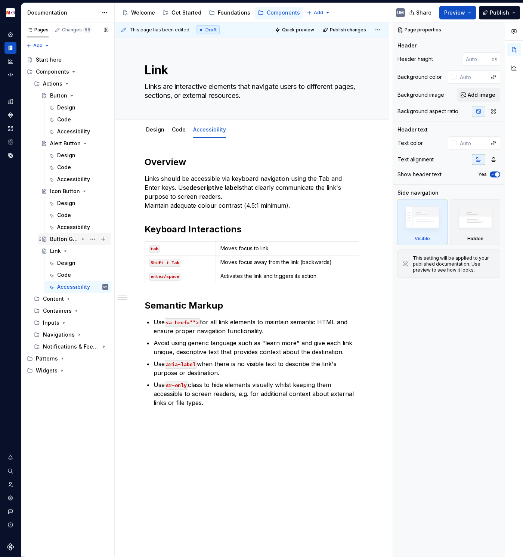
click at [83, 238] on icon "Page tree" at bounding box center [83, 239] width 1 height 2
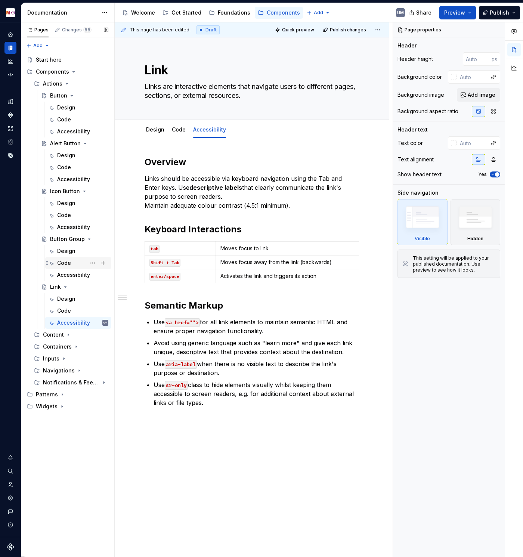
click at [71, 262] on div "Code" at bounding box center [82, 263] width 51 height 10
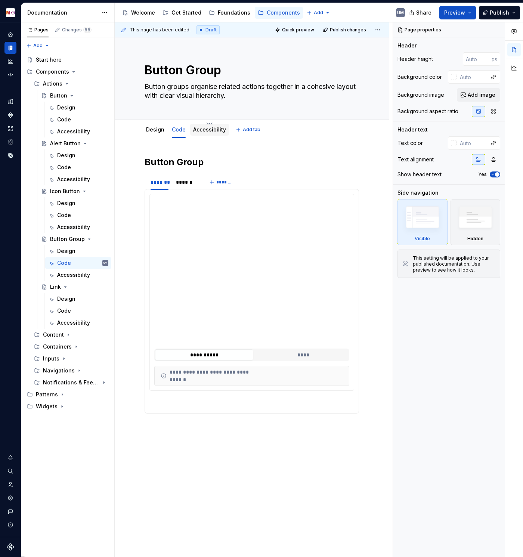
click at [212, 132] on link "Accessibility" at bounding box center [209, 129] width 33 height 6
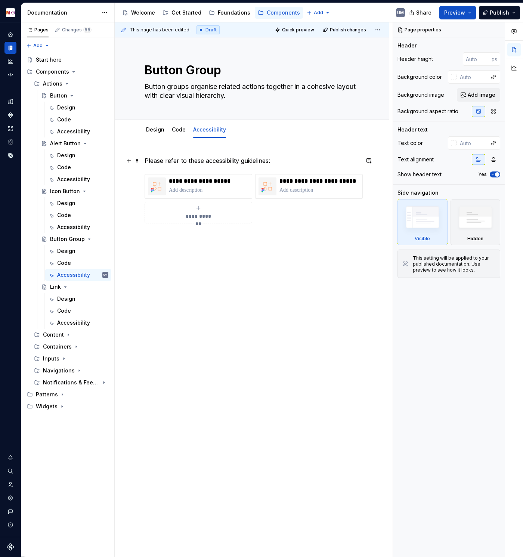
click at [224, 161] on p "Please refer to these accessibility guidelines:" at bounding box center [251, 160] width 214 height 9
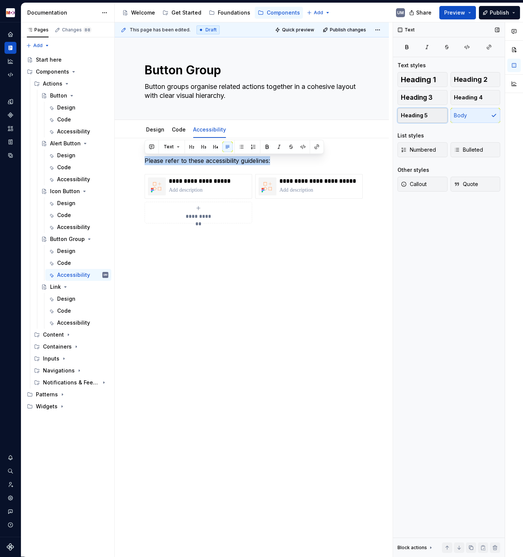
click at [415, 120] on button "Heading 5" at bounding box center [422, 115] width 50 height 15
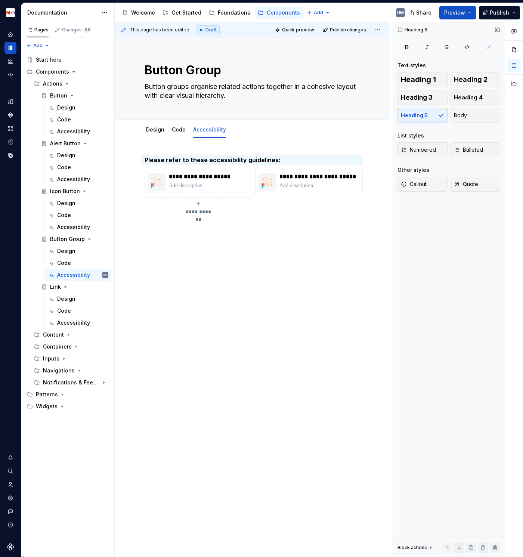
click at [415, 120] on div "Heading 1 Heading 2 Heading 3 Heading 4 Heading 5 Body" at bounding box center [448, 97] width 103 height 51
click at [469, 113] on button "Body" at bounding box center [475, 115] width 50 height 15
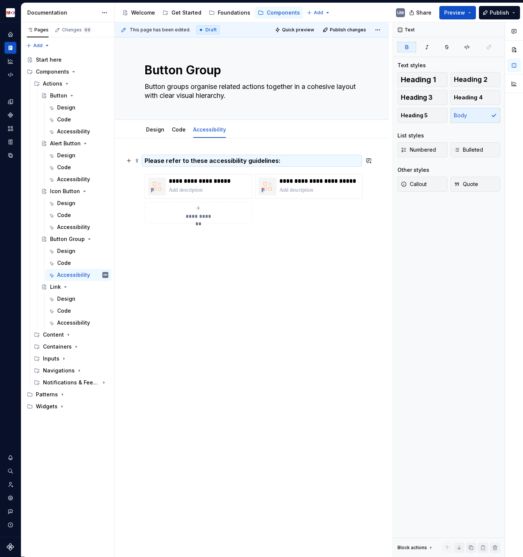
click at [215, 160] on strong "Please refer to these accessibility guidelines:" at bounding box center [212, 160] width 136 height 7
click at [84, 238] on icon "Page tree" at bounding box center [83, 239] width 6 height 6
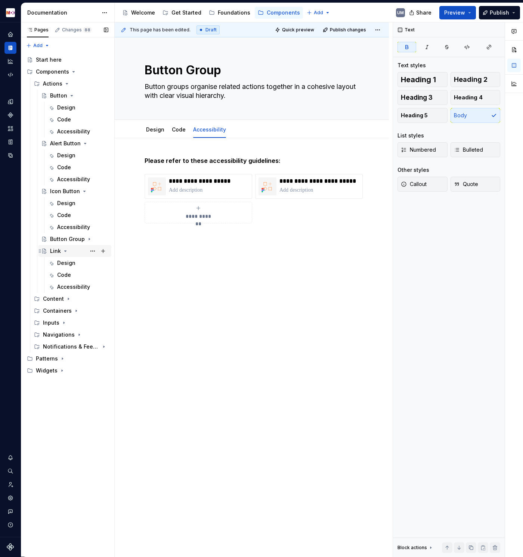
click at [64, 250] on icon "Page tree" at bounding box center [65, 251] width 6 height 6
click at [81, 192] on icon "Page tree" at bounding box center [83, 191] width 6 height 6
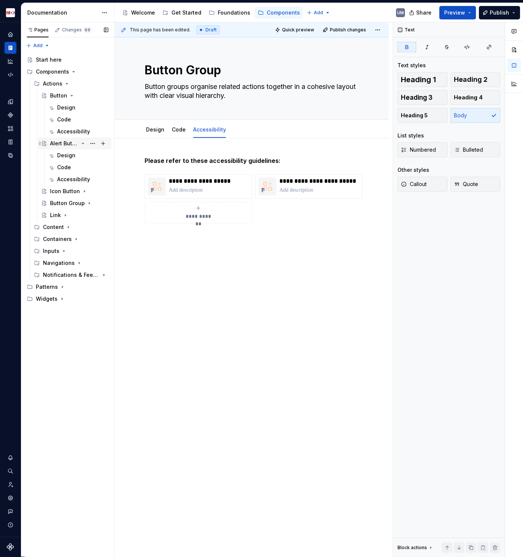
click at [82, 144] on icon "Page tree" at bounding box center [83, 143] width 6 height 6
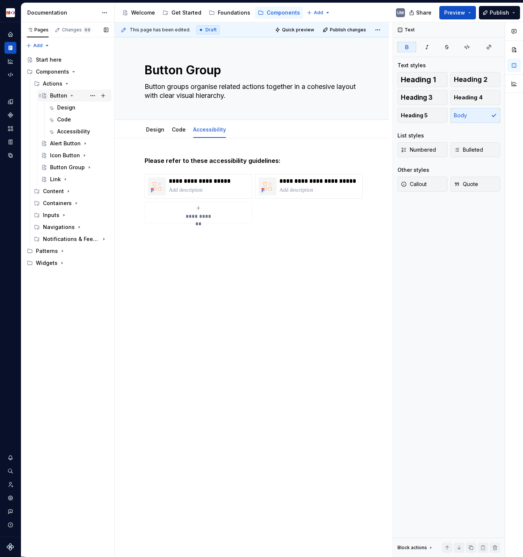
click at [69, 96] on icon "Page tree" at bounding box center [72, 96] width 6 height 6
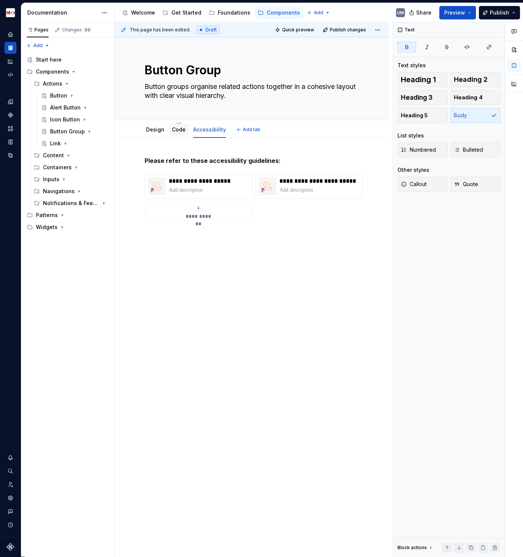
click at [177, 131] on link "Code" at bounding box center [179, 129] width 14 height 6
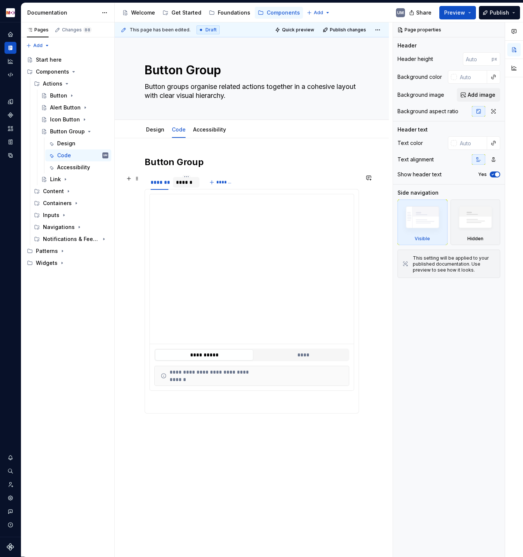
click at [188, 185] on div "******" at bounding box center [186, 181] width 21 height 7
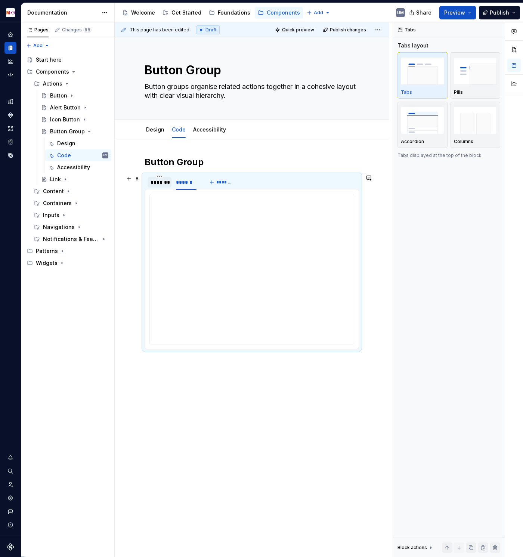
click at [164, 184] on div "*******" at bounding box center [159, 181] width 18 height 7
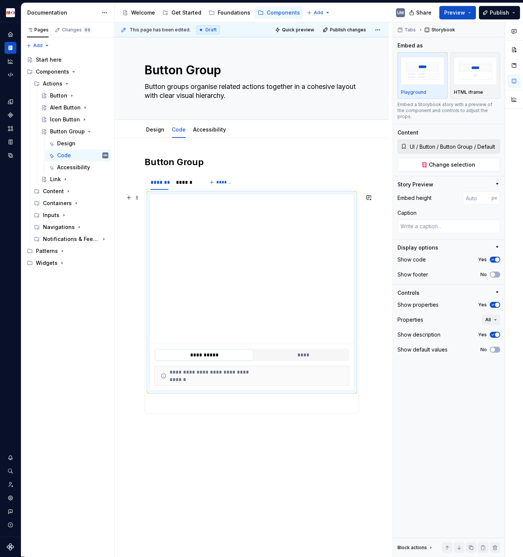
type textarea "*"
